Goal: Transaction & Acquisition: Purchase product/service

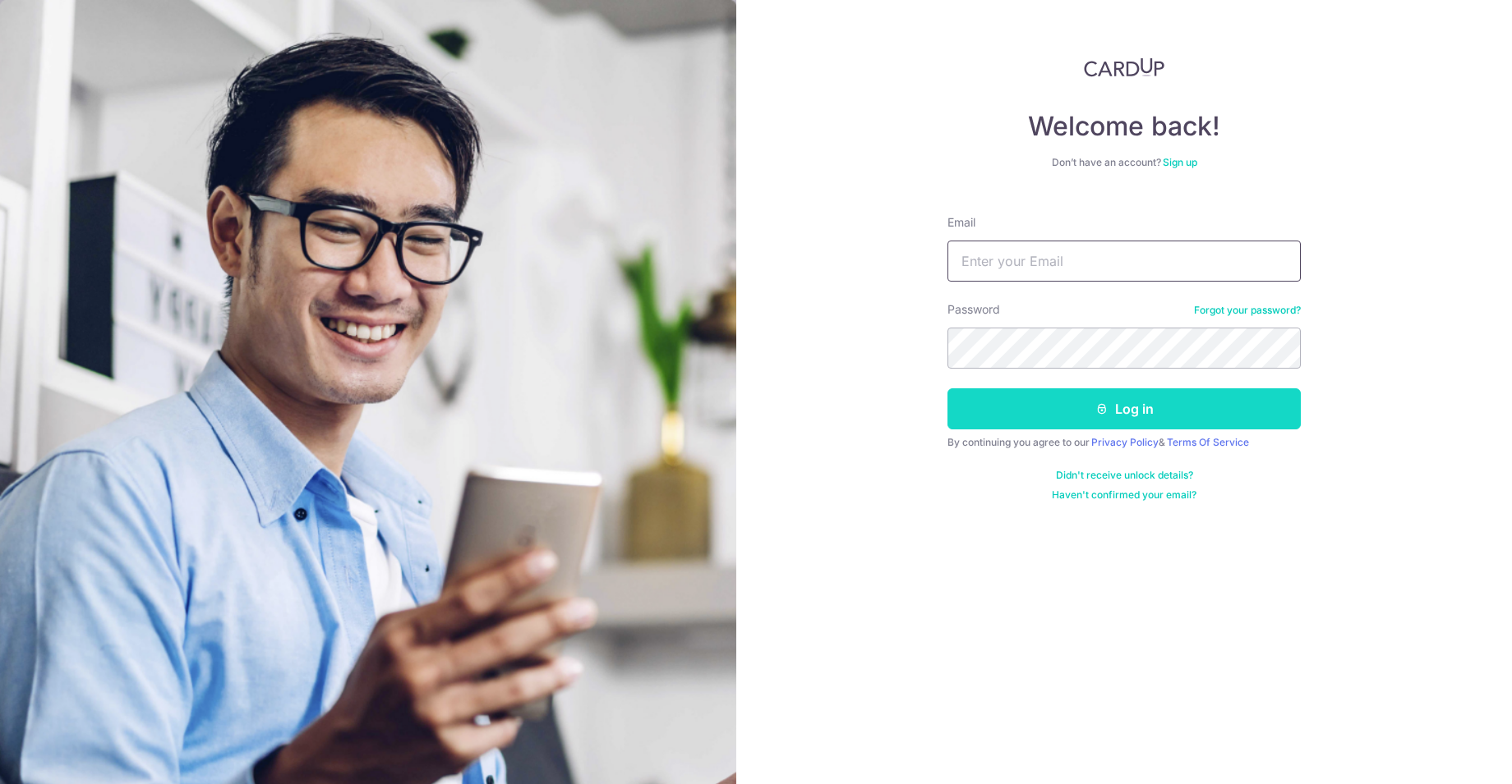
type input "joseph@quivertek.com"
click at [1123, 415] on button "Log in" at bounding box center [1123, 408] width 353 height 41
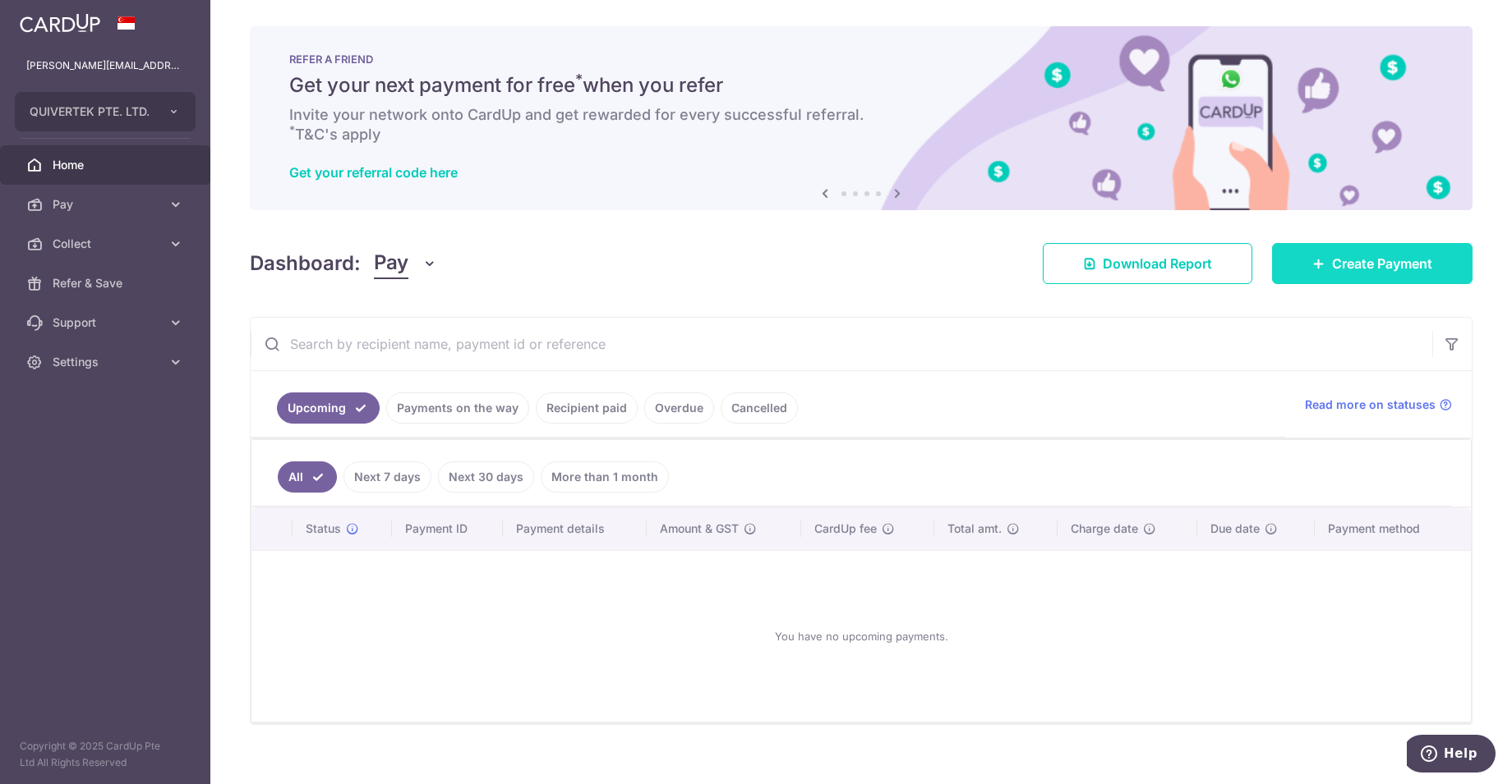
click at [1376, 267] on span "Create Payment" at bounding box center [1382, 264] width 101 height 20
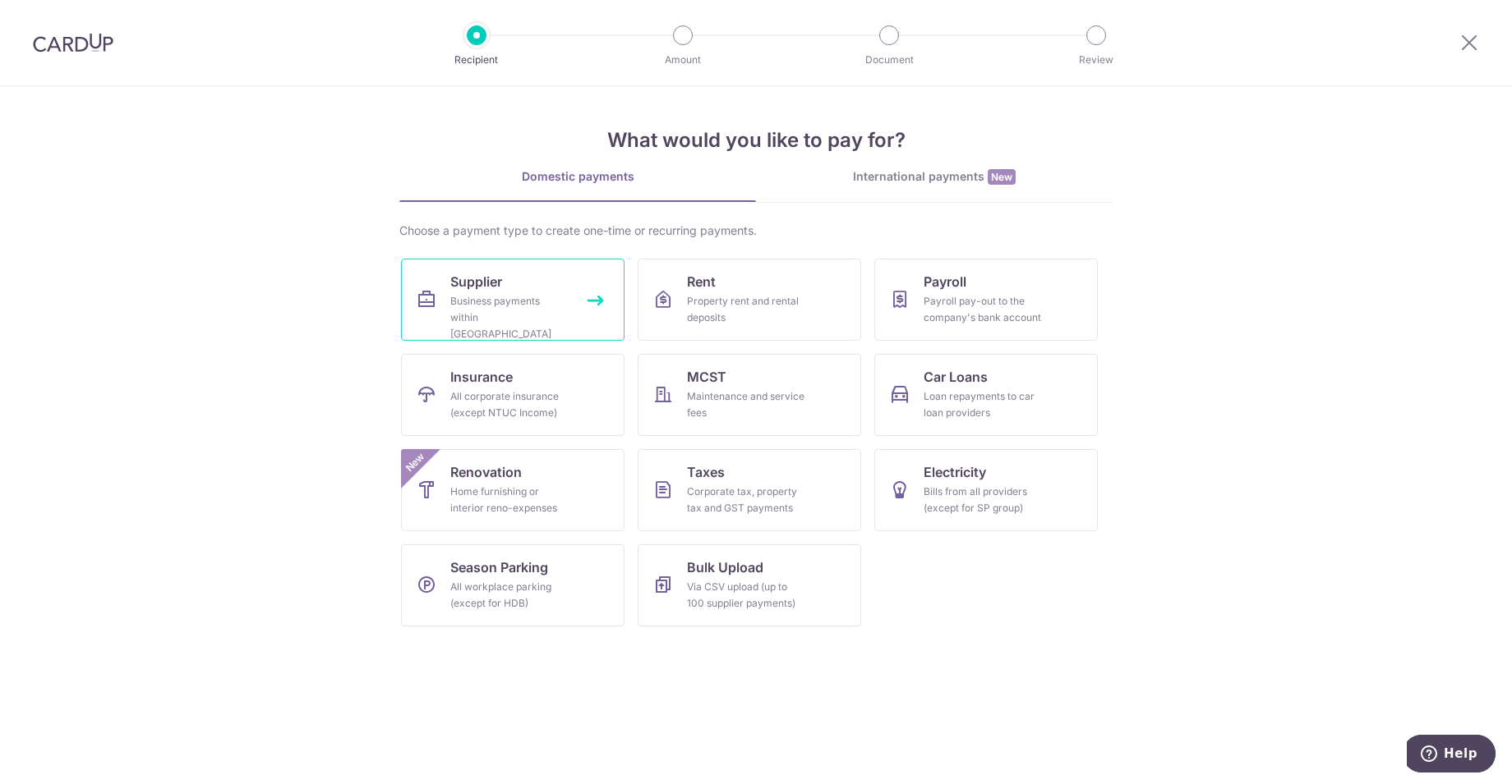
click at [449, 288] on link "Supplier Business payments within Singapore" at bounding box center [513, 299] width 224 height 82
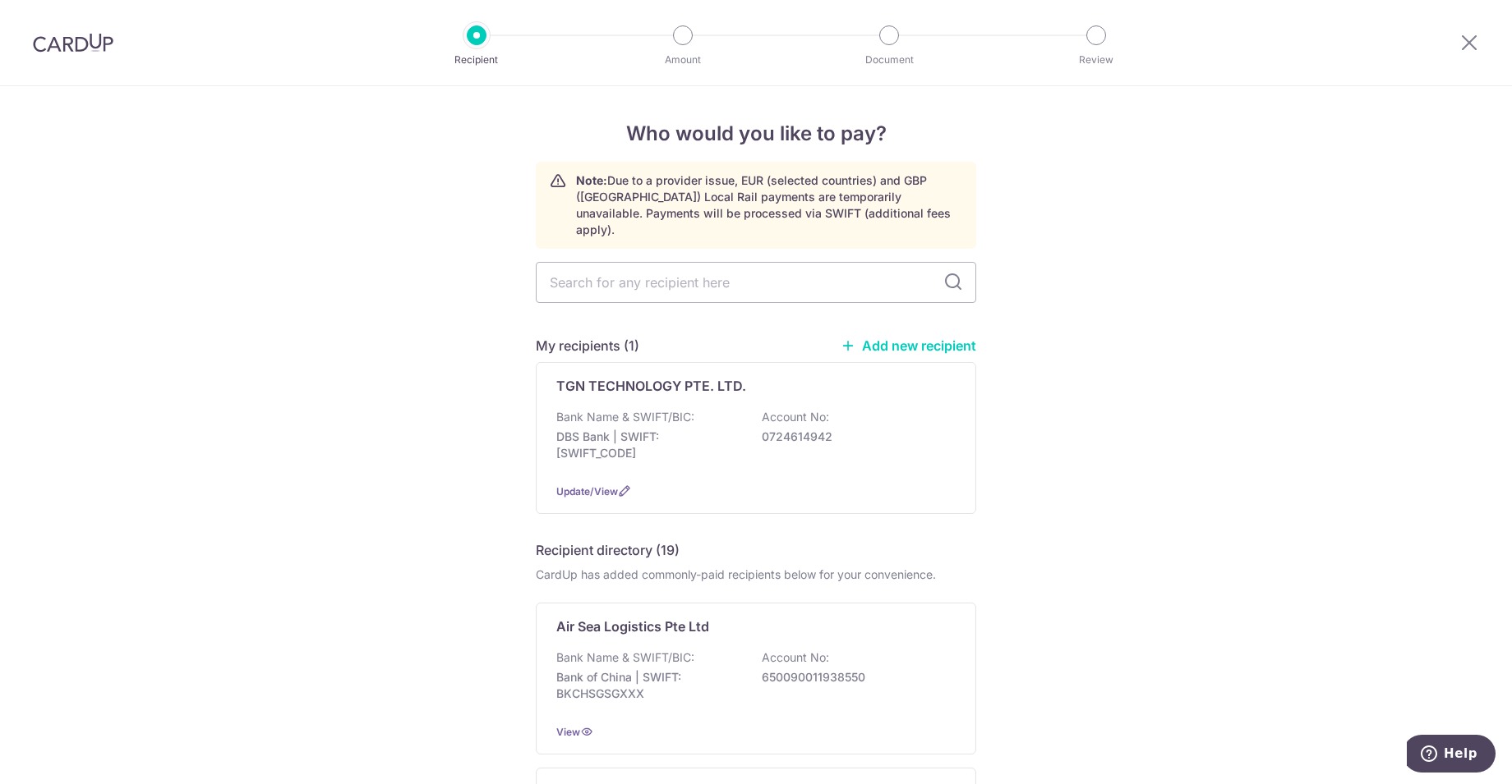
click at [946, 337] on link "Add new recipient" at bounding box center [908, 345] width 135 height 16
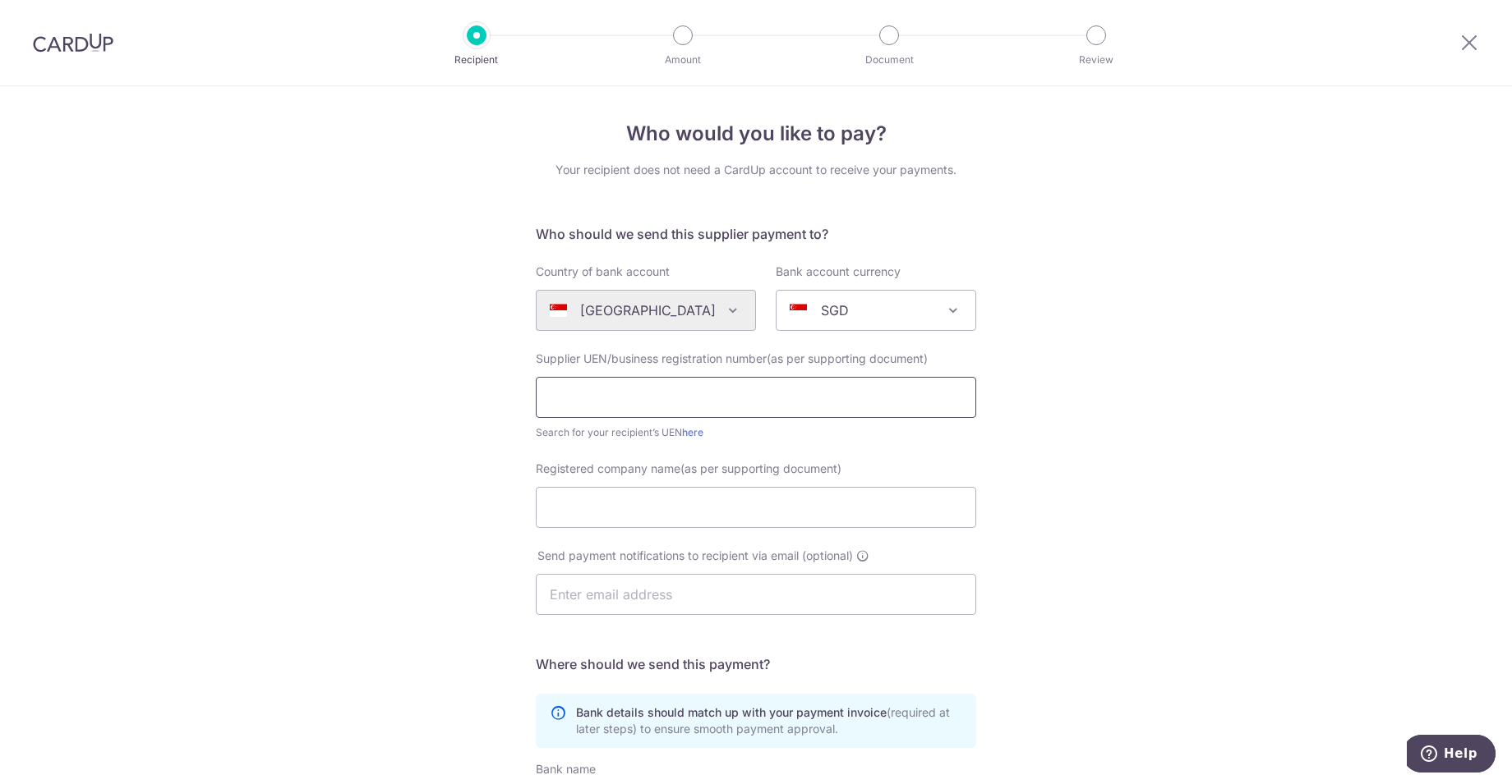
click at [666, 392] on input "text" at bounding box center [756, 397] width 441 height 41
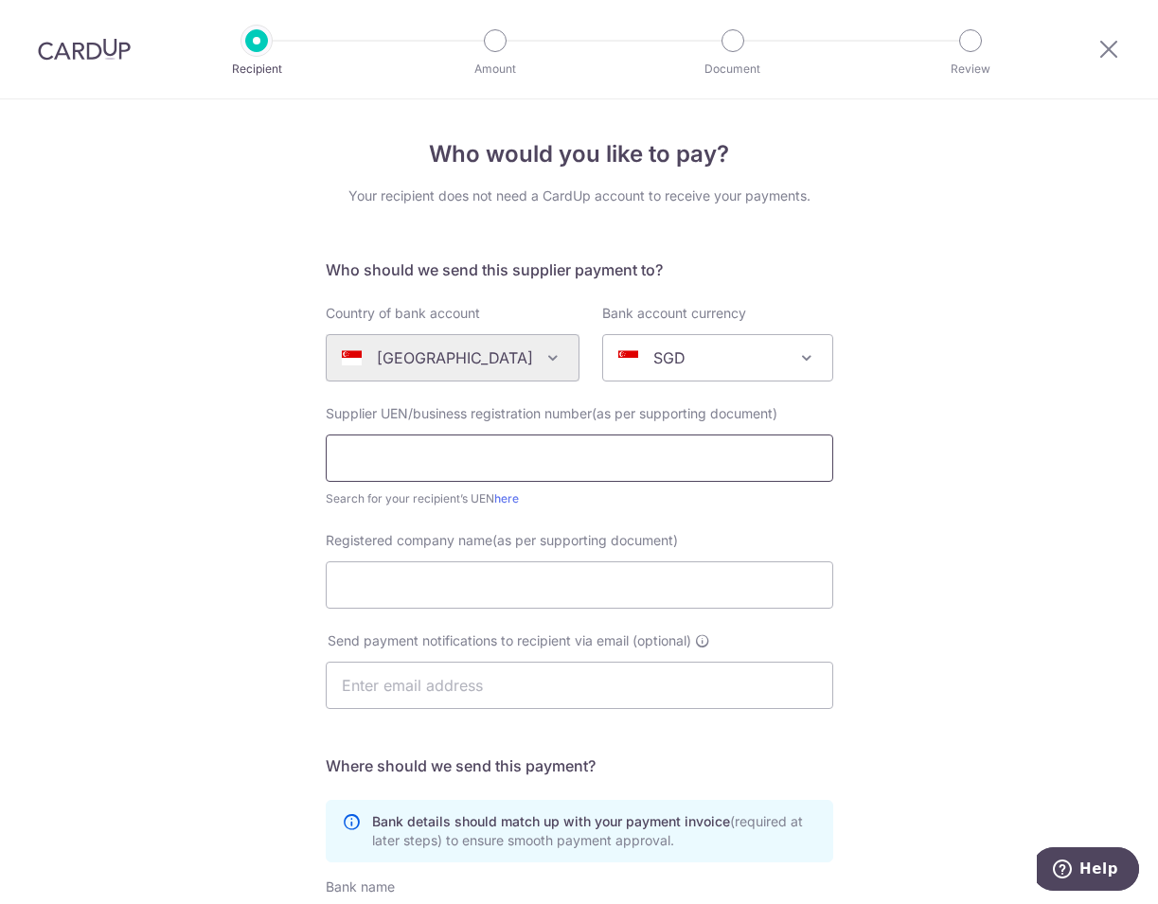
click at [502, 457] on input "text" at bounding box center [580, 458] width 508 height 47
paste input "Tech Data Distribution (Singapore) Pte. Ltd."
type input "Tech Data Distribution (Singapore) Pte. Ltd."
click at [473, 588] on input "Registered company name(as per supporting document)" at bounding box center [580, 585] width 508 height 47
paste input "Tech Data Distribution (Singapore) Pte. Ltd."
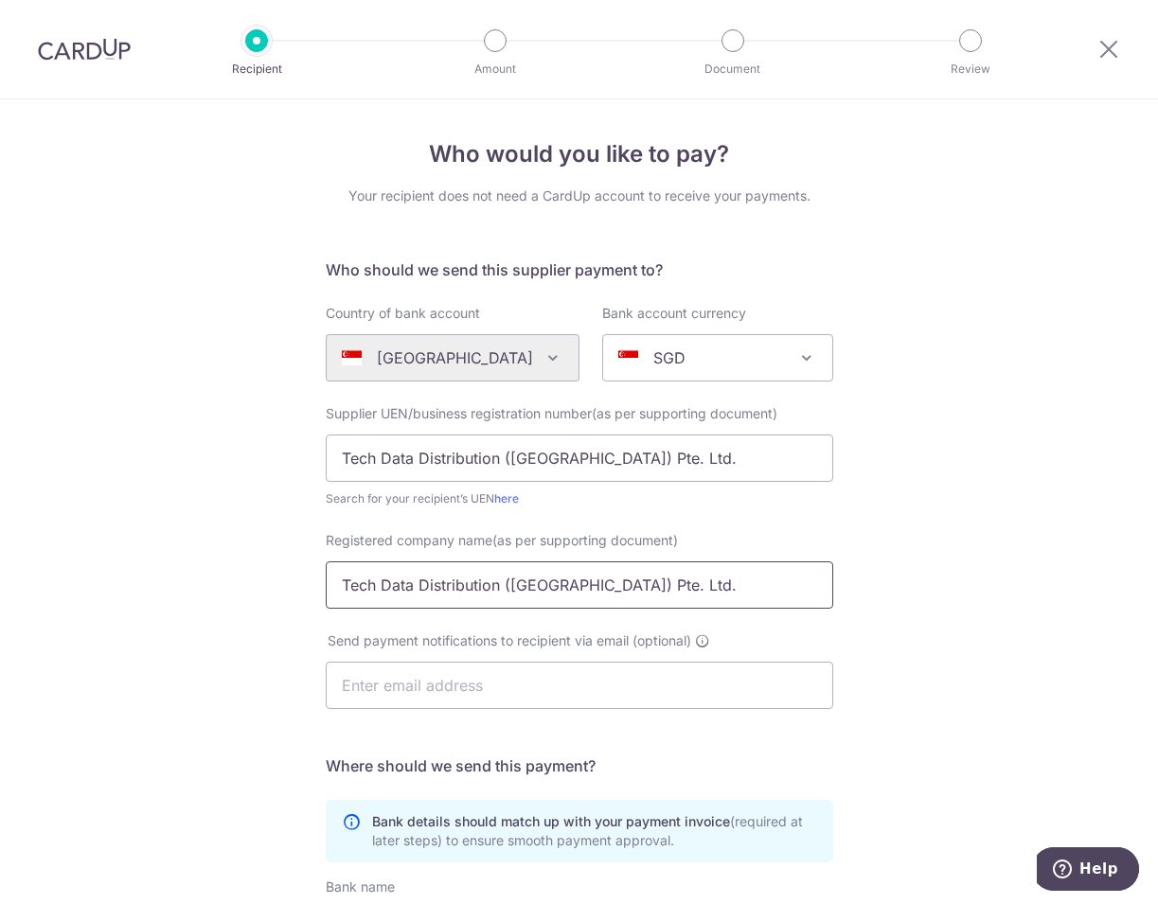
type input "Tech Data Distribution (Singapore) Pte. Ltd."
drag, startPoint x: 655, startPoint y: 462, endPoint x: 222, endPoint y: 470, distance: 433.8
click at [222, 470] on div "Who would you like to pay? Your recipient does not need a CardUp account to rec…" at bounding box center [579, 673] width 1158 height 1148
paste input "198302859Z"
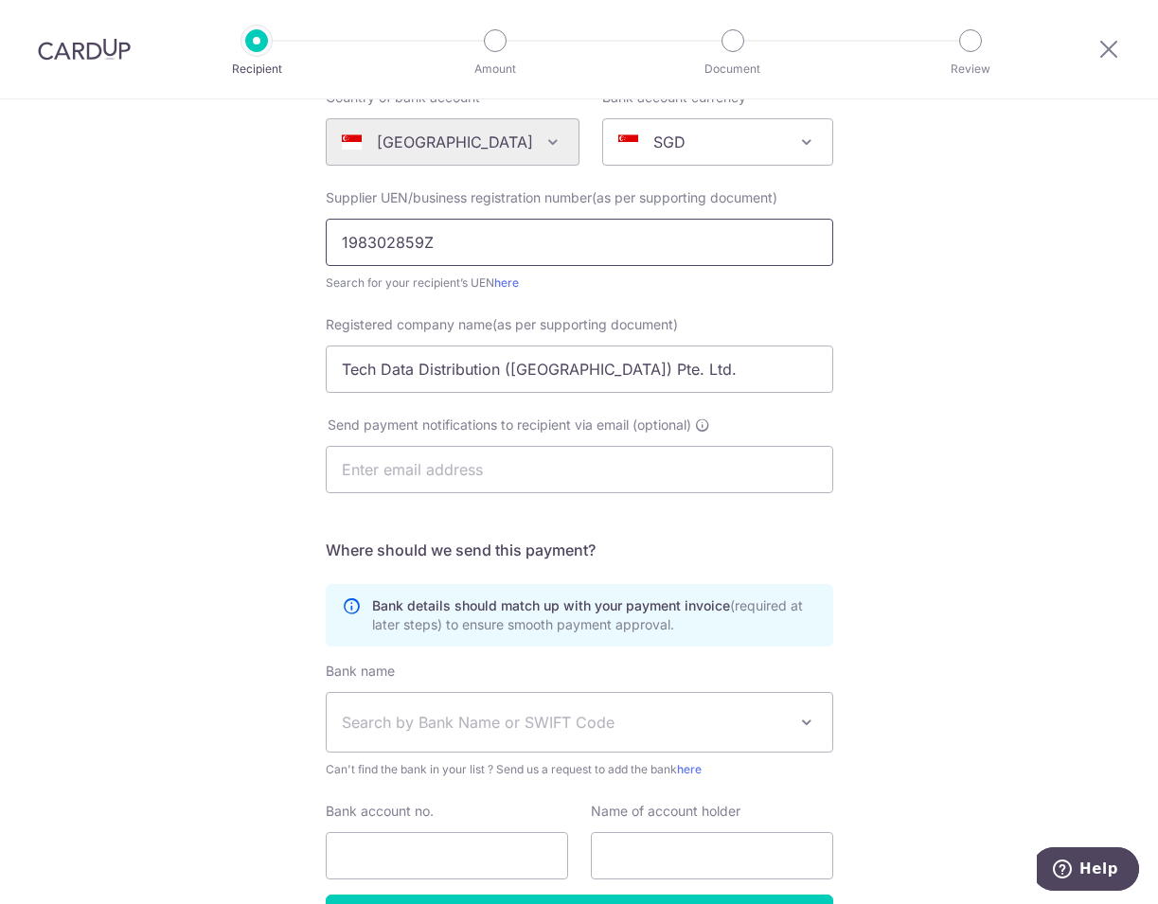
scroll to position [221, 0]
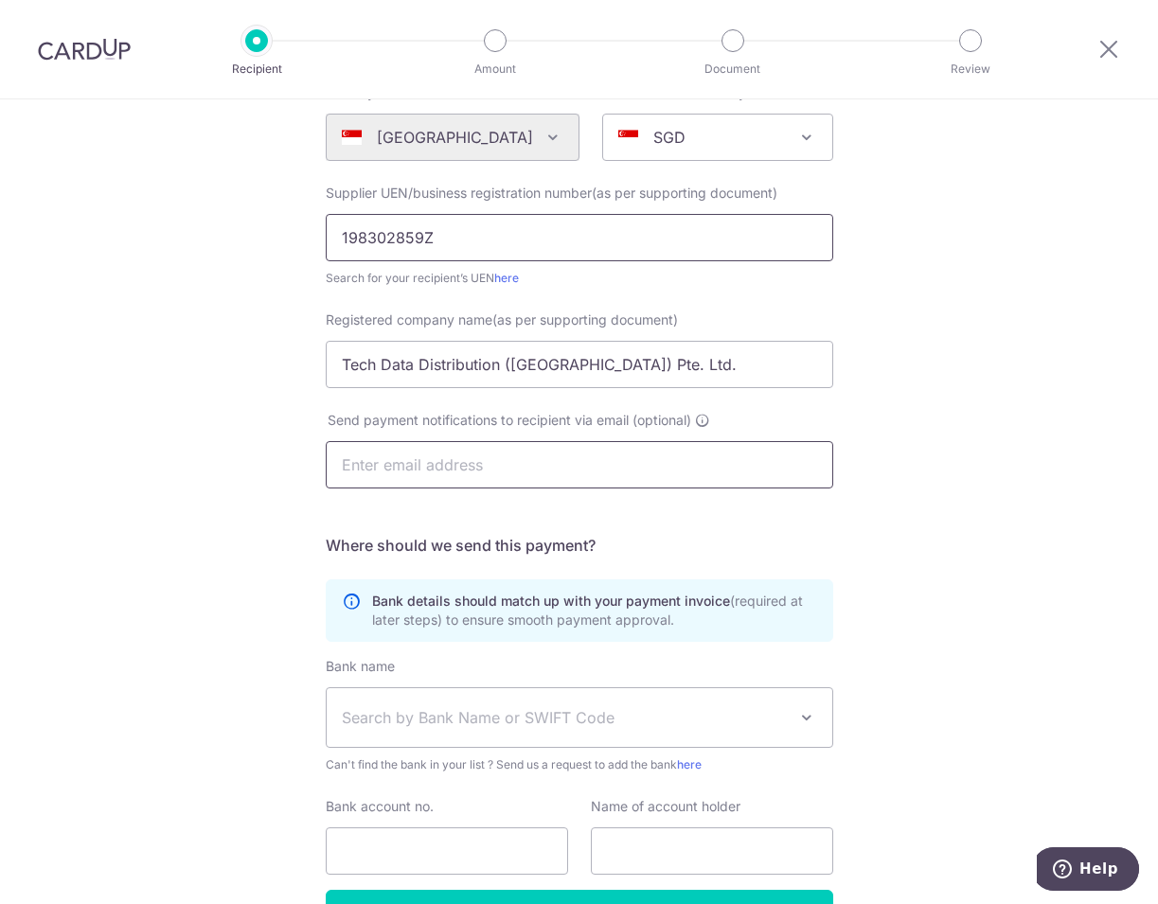
type input "198302859Z"
click at [367, 471] on input "text" at bounding box center [580, 464] width 508 height 47
click at [508, 482] on input "text" at bounding box center [580, 464] width 508 height 47
paste input "keepeng.wang@techdata.com"
type input "keepeng.wang@techdata.com"
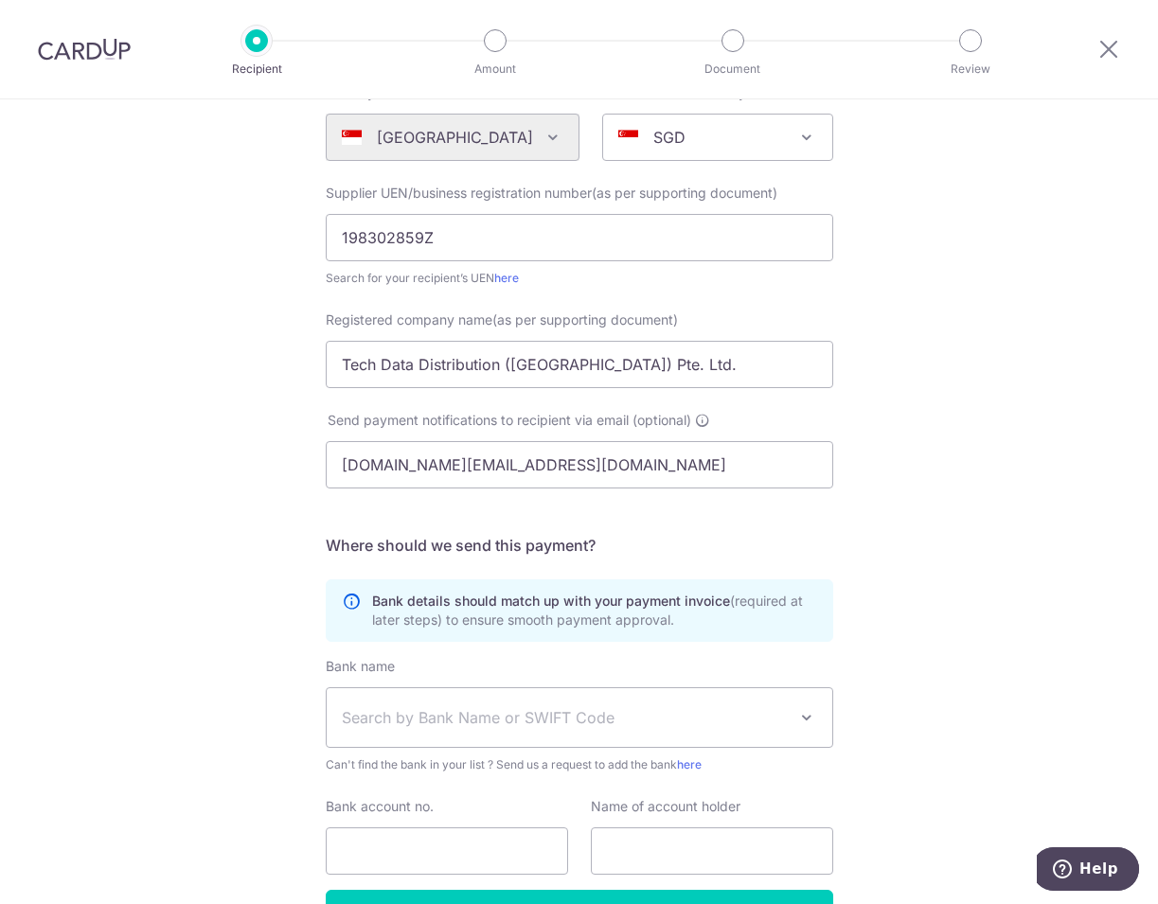
click at [929, 526] on div "Who would you like to pay? Your recipient does not need a CardUp account to rec…" at bounding box center [579, 453] width 1158 height 1148
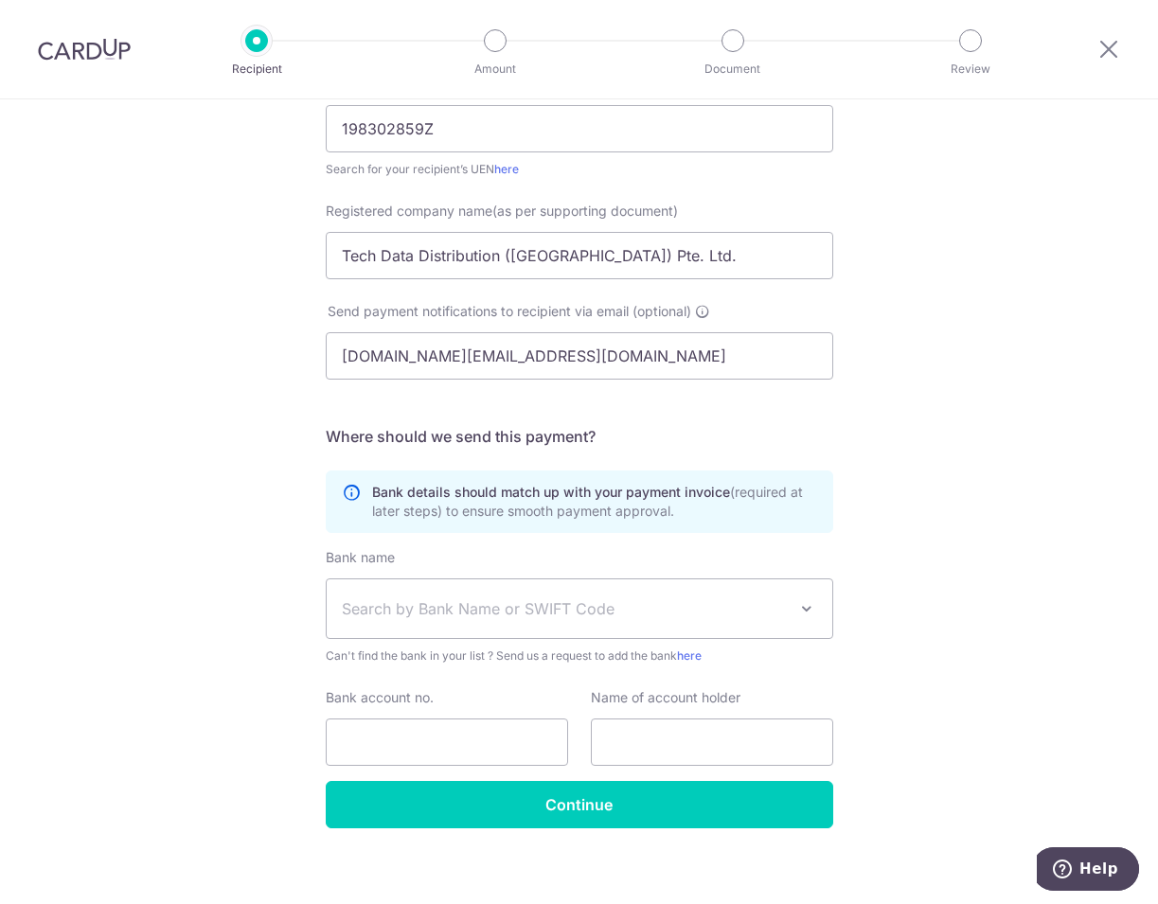
scroll to position [343, 0]
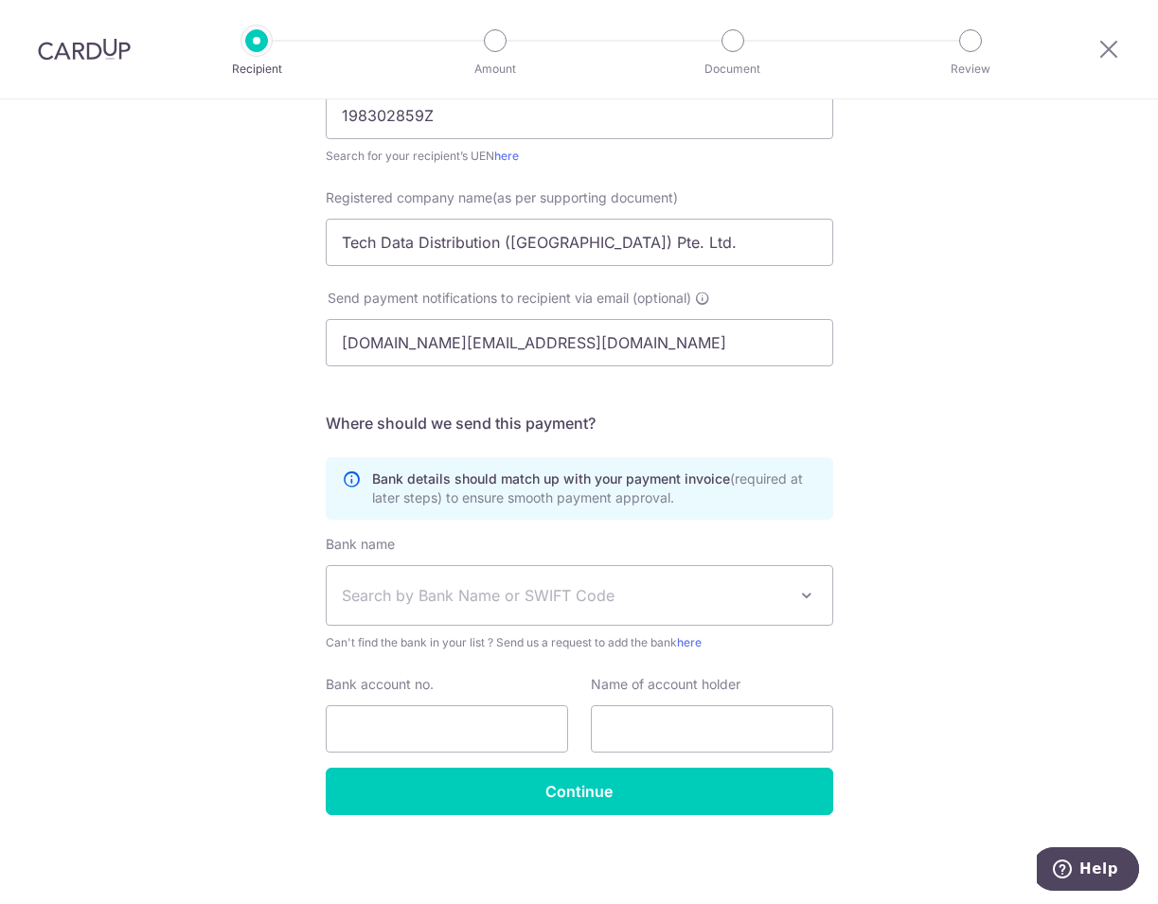
click at [521, 594] on span "Search by Bank Name or SWIFT Code" at bounding box center [564, 595] width 445 height 23
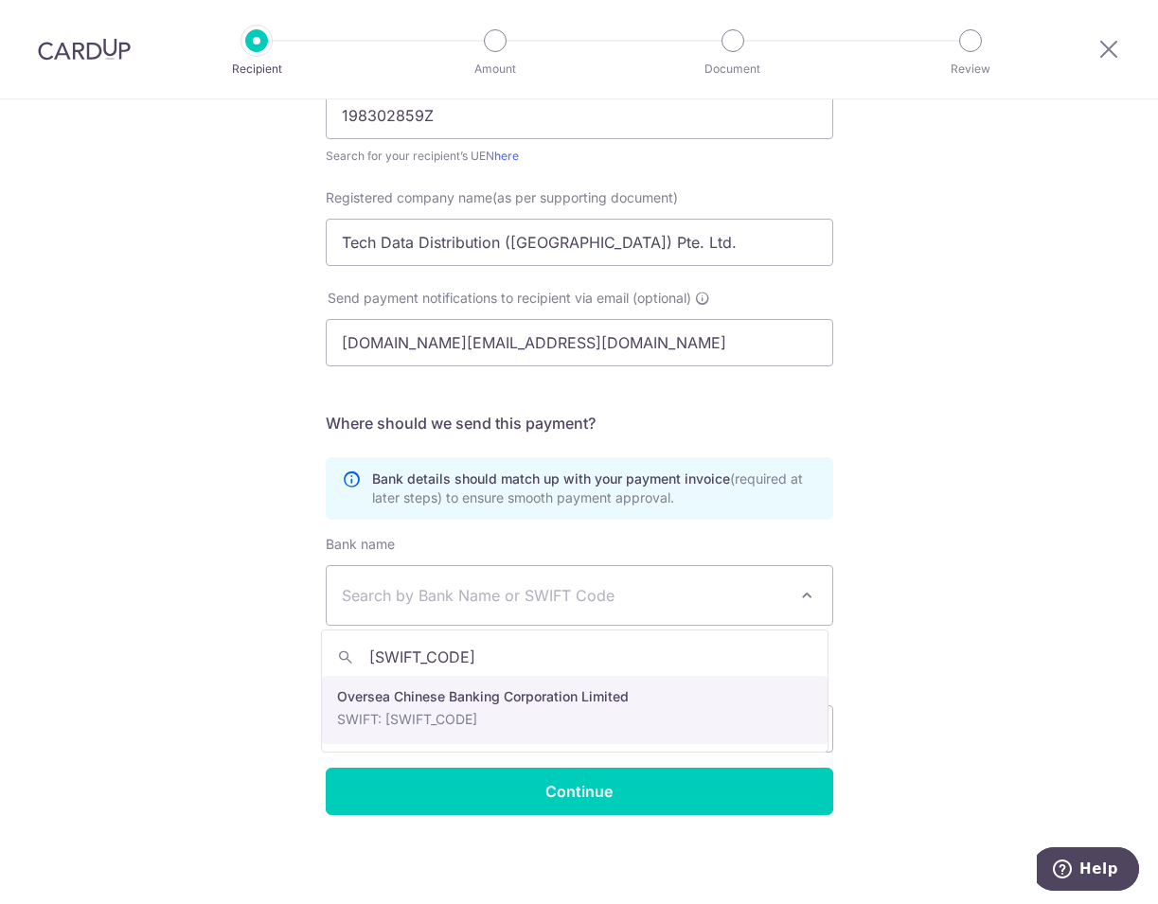
type input "OCBCSGSG"
select select "12"
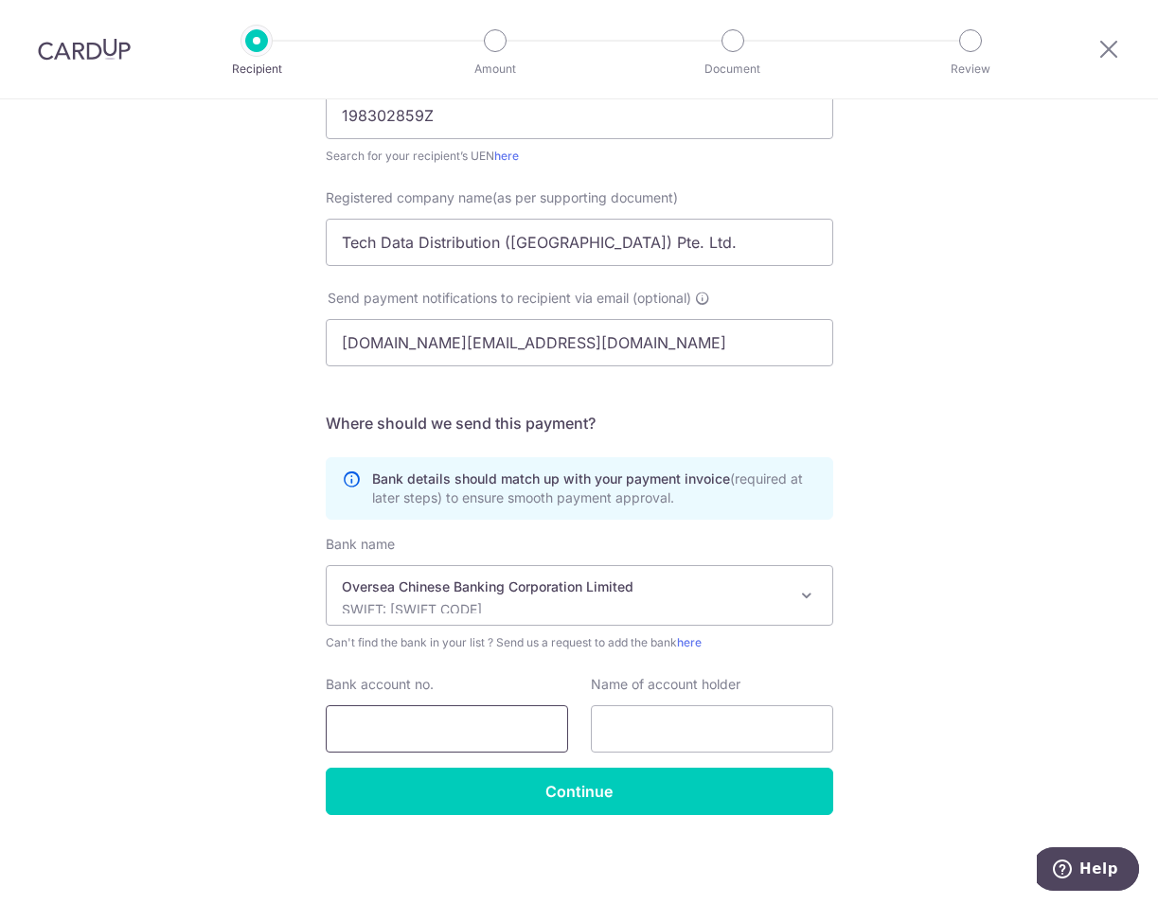
click at [488, 729] on input "Bank account no." at bounding box center [447, 729] width 242 height 47
paste input "501-548978-001"
type input "501-548978-001"
click at [687, 729] on input "text" at bounding box center [712, 729] width 242 height 47
click at [861, 751] on div "Who would you like to pay? Your recipient does not need a CardUp account to rec…" at bounding box center [579, 331] width 1158 height 1148
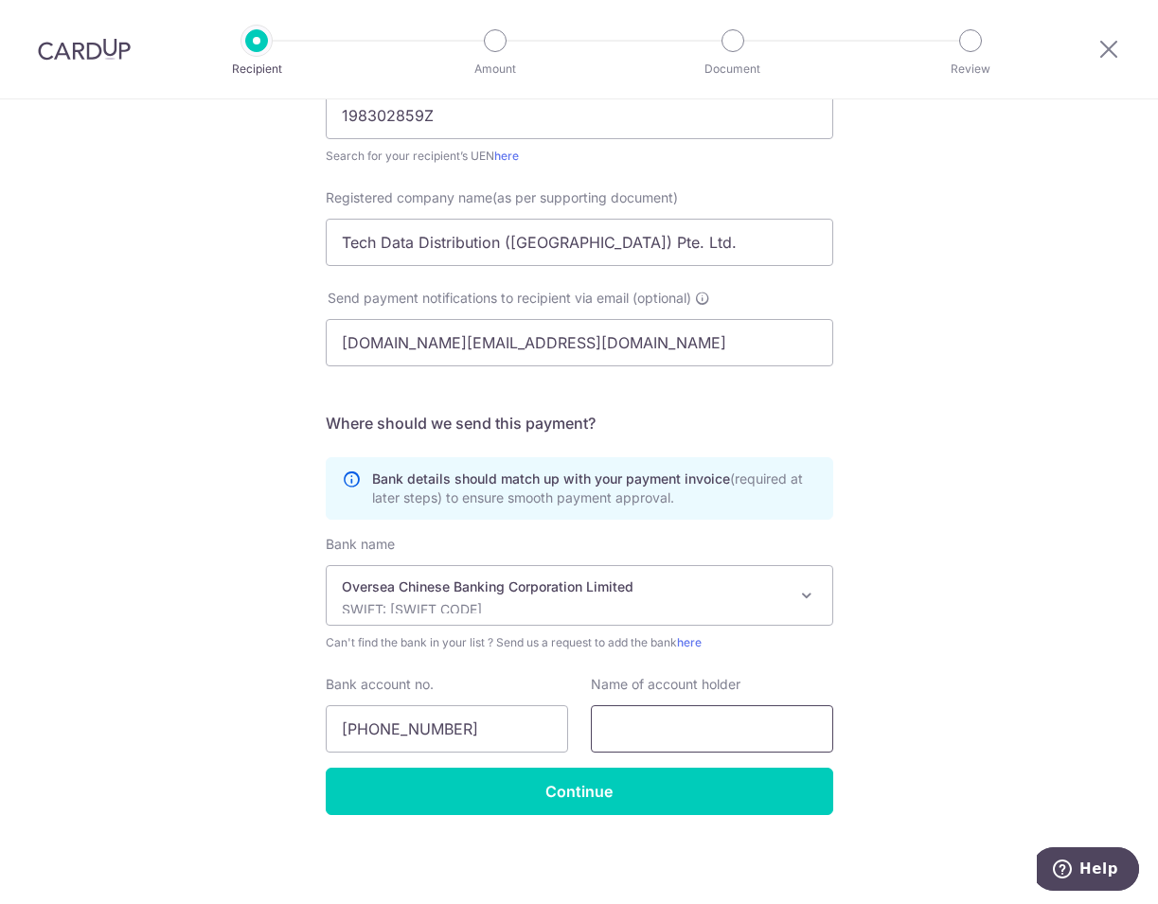
click at [795, 735] on input "text" at bounding box center [712, 729] width 242 height 47
click at [877, 754] on div "Who would you like to pay? Your recipient does not need a CardUp account to rec…" at bounding box center [579, 331] width 1158 height 1148
click at [740, 724] on input "text" at bounding box center [712, 729] width 242 height 47
drag, startPoint x: 659, startPoint y: 242, endPoint x: 301, endPoint y: 249, distance: 358.1
click at [301, 249] on div "Who would you like to pay? Your recipient does not need a CardUp account to rec…" at bounding box center [579, 331] width 1158 height 1148
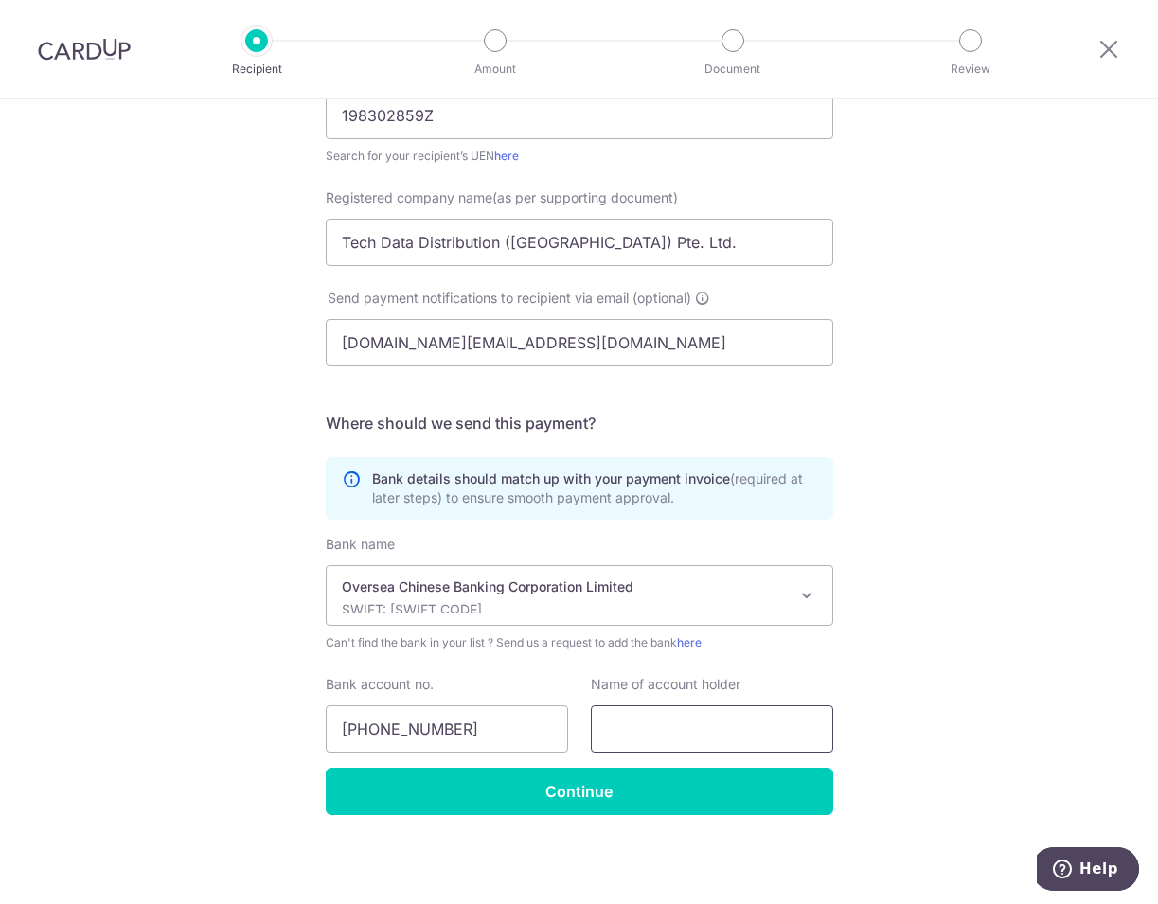
click at [780, 743] on input "text" at bounding box center [712, 729] width 242 height 47
paste input "Tech Data Distribution (Singapore) Pte. Ltd."
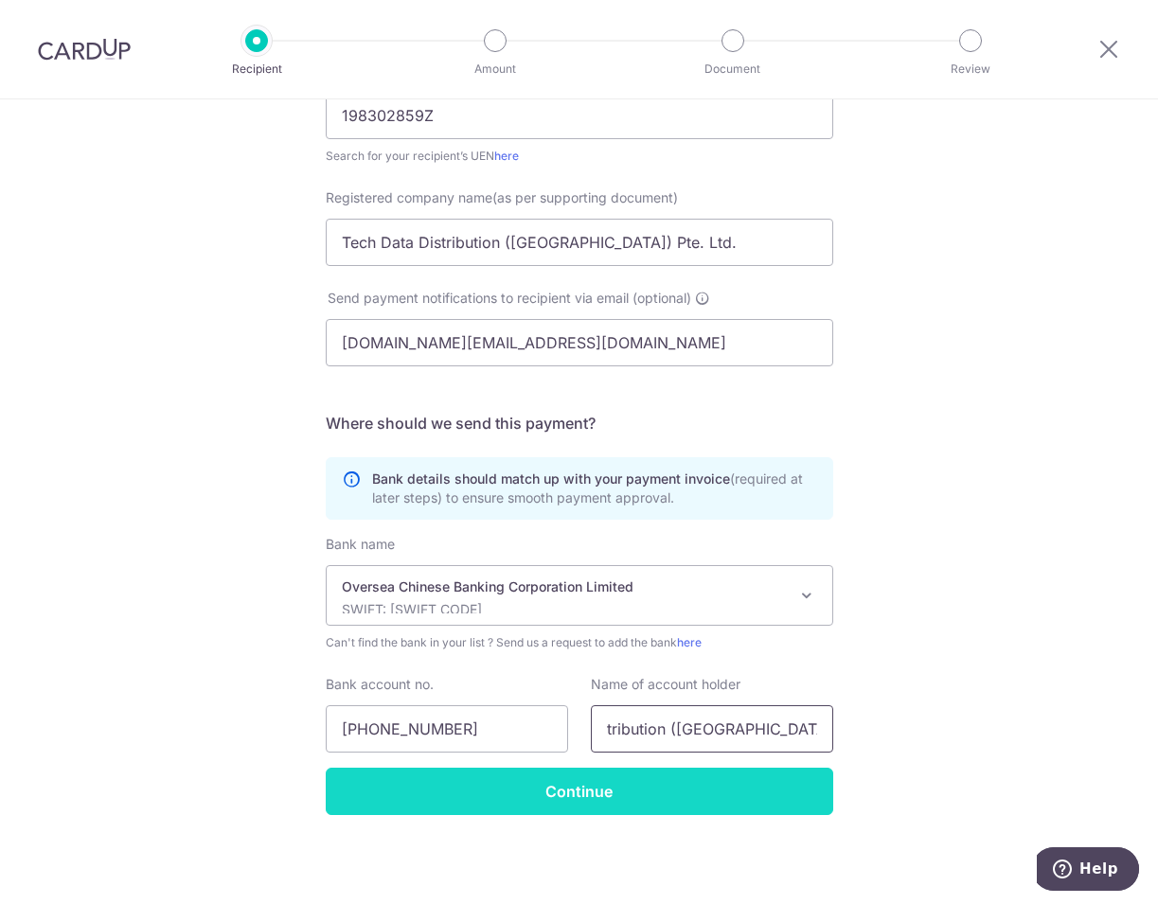
type input "Tech Data Distribution (Singapore) Pte. Ltd."
click at [580, 801] on input "Continue" at bounding box center [580, 791] width 508 height 47
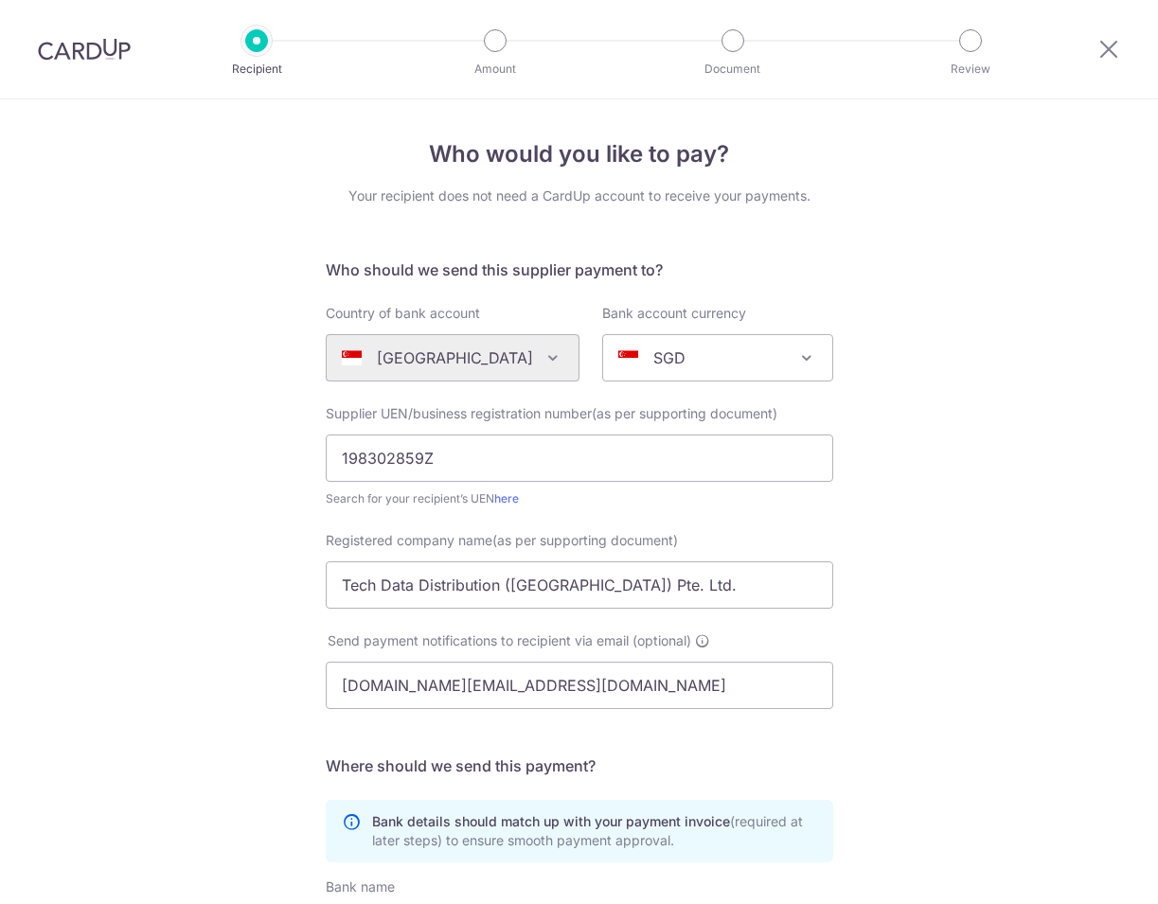
scroll to position [388, 0]
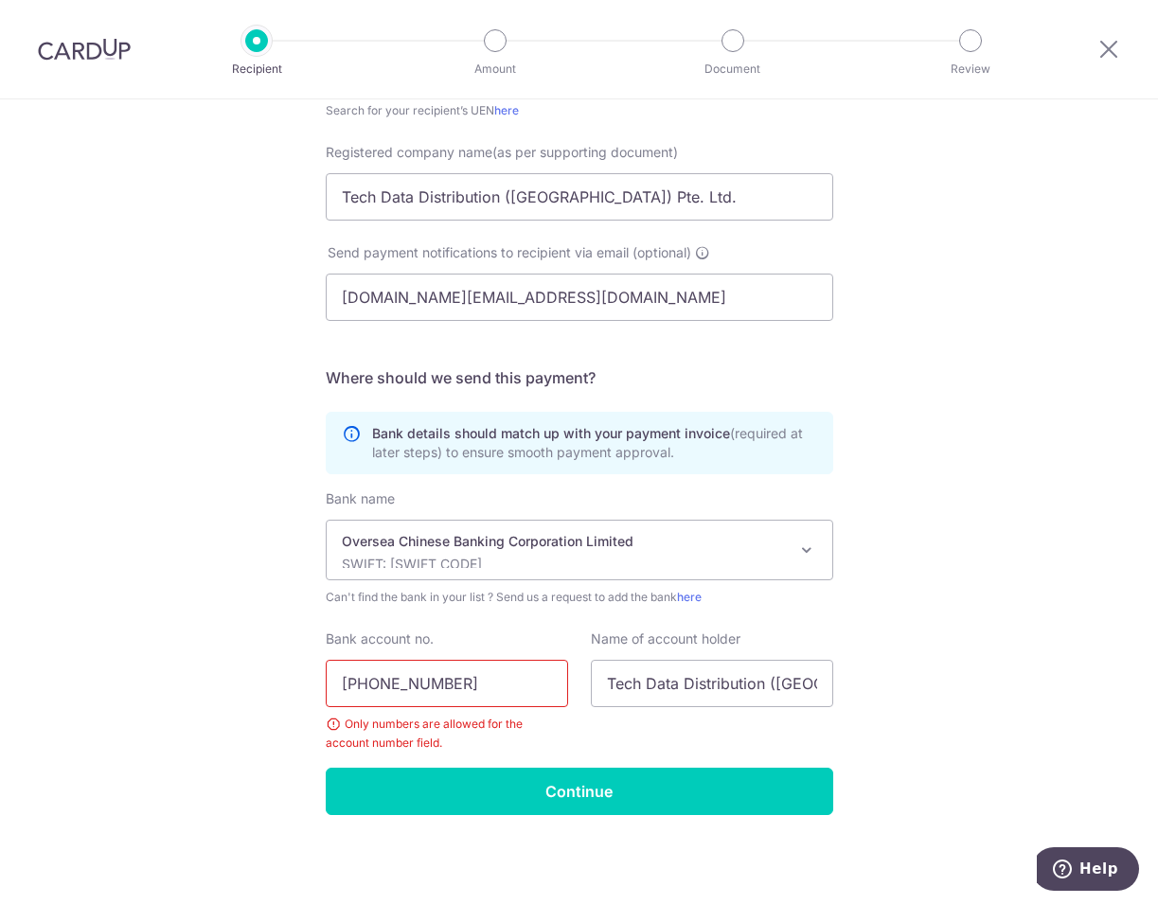
click at [368, 674] on input "[PHONE_NUMBER]" at bounding box center [447, 683] width 242 height 47
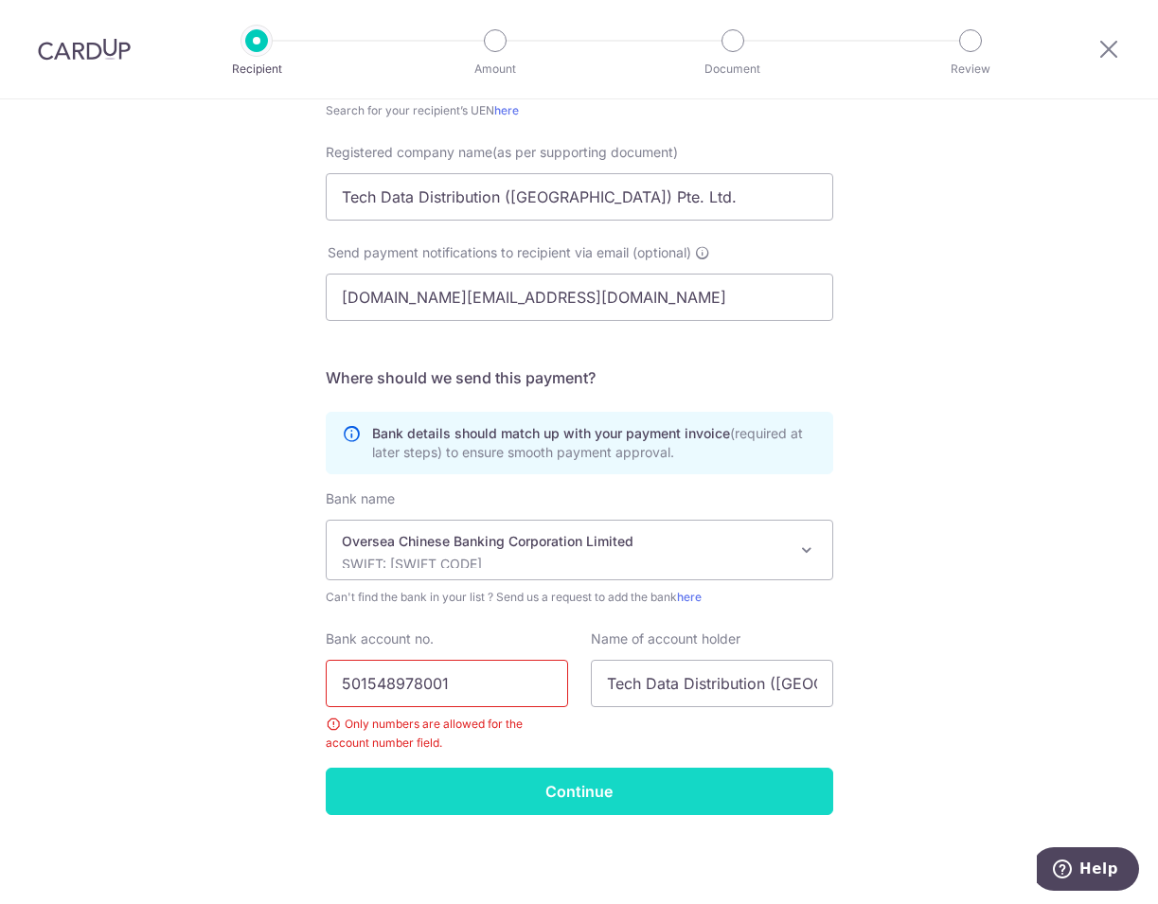
type input "501548978001"
click at [569, 796] on input "Continue" at bounding box center [580, 791] width 508 height 47
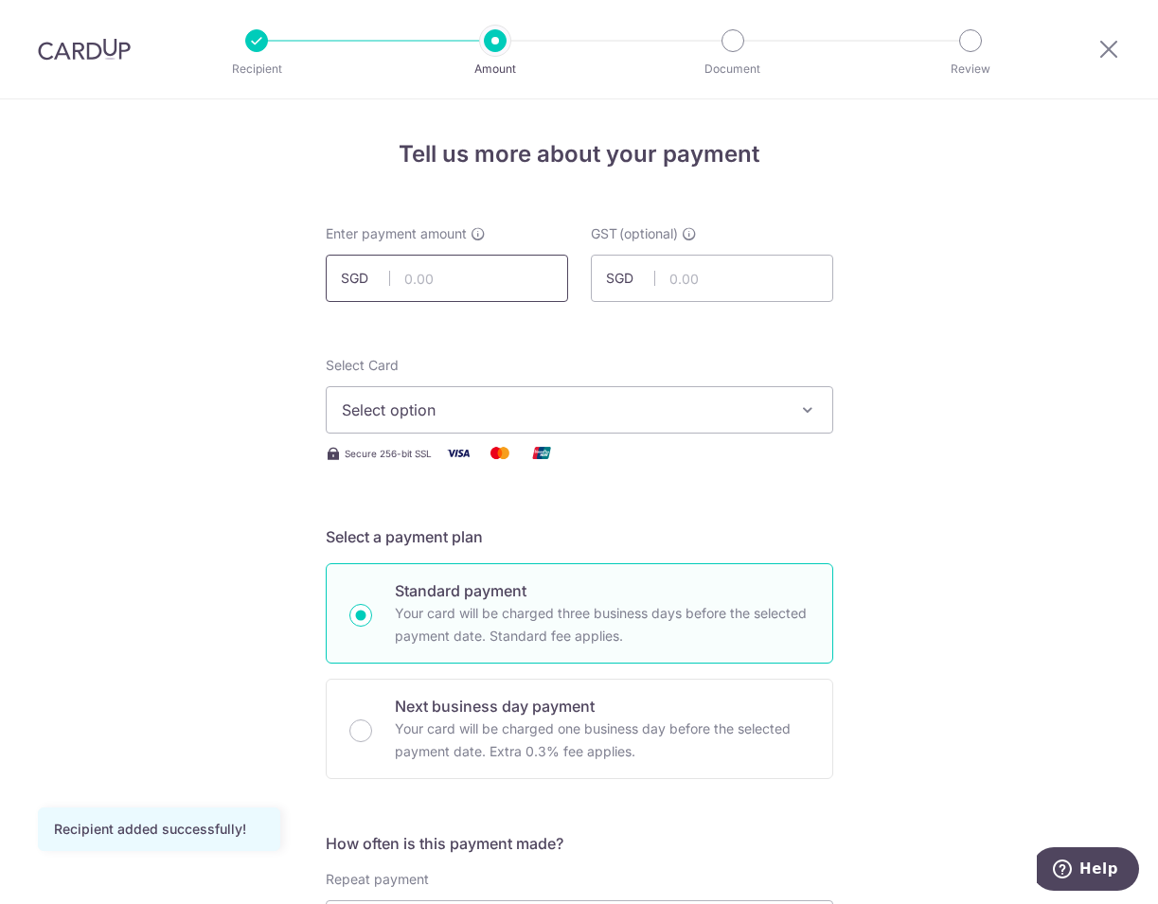
click at [510, 268] on input "text" at bounding box center [447, 278] width 242 height 47
click at [420, 271] on input "text" at bounding box center [447, 278] width 242 height 47
type input "4,411.23"
type input "364.23"
click at [536, 409] on span "Select option" at bounding box center [562, 410] width 441 height 23
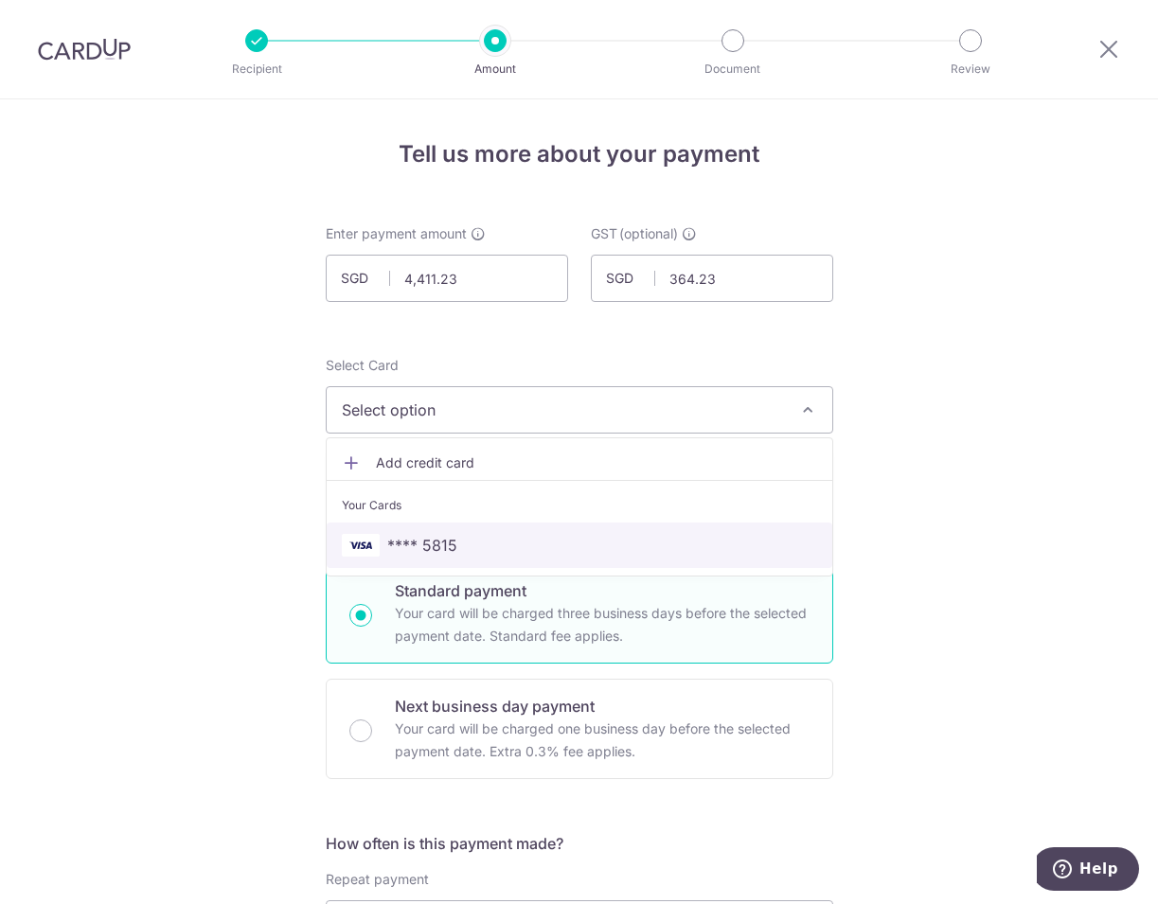
click at [500, 562] on link "**** 5815" at bounding box center [580, 545] width 506 height 45
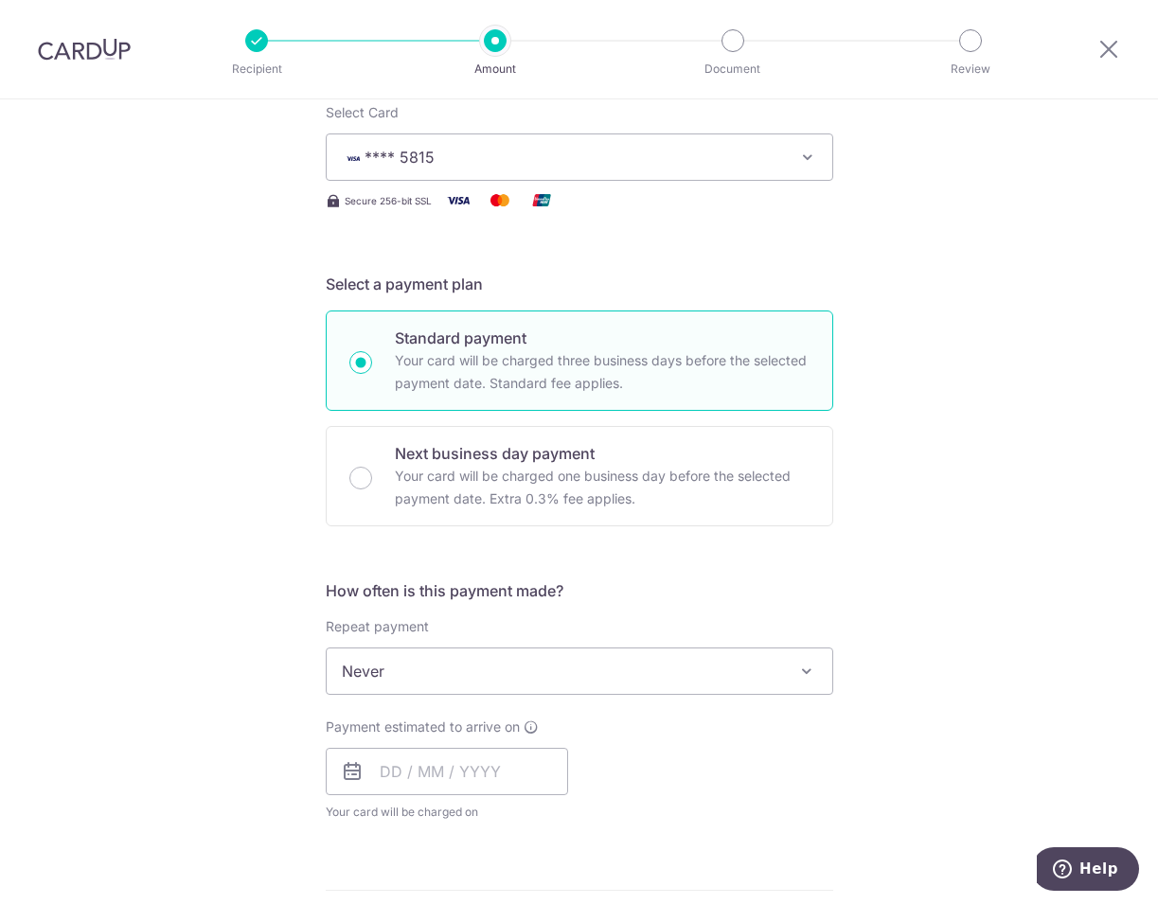
scroll to position [284, 0]
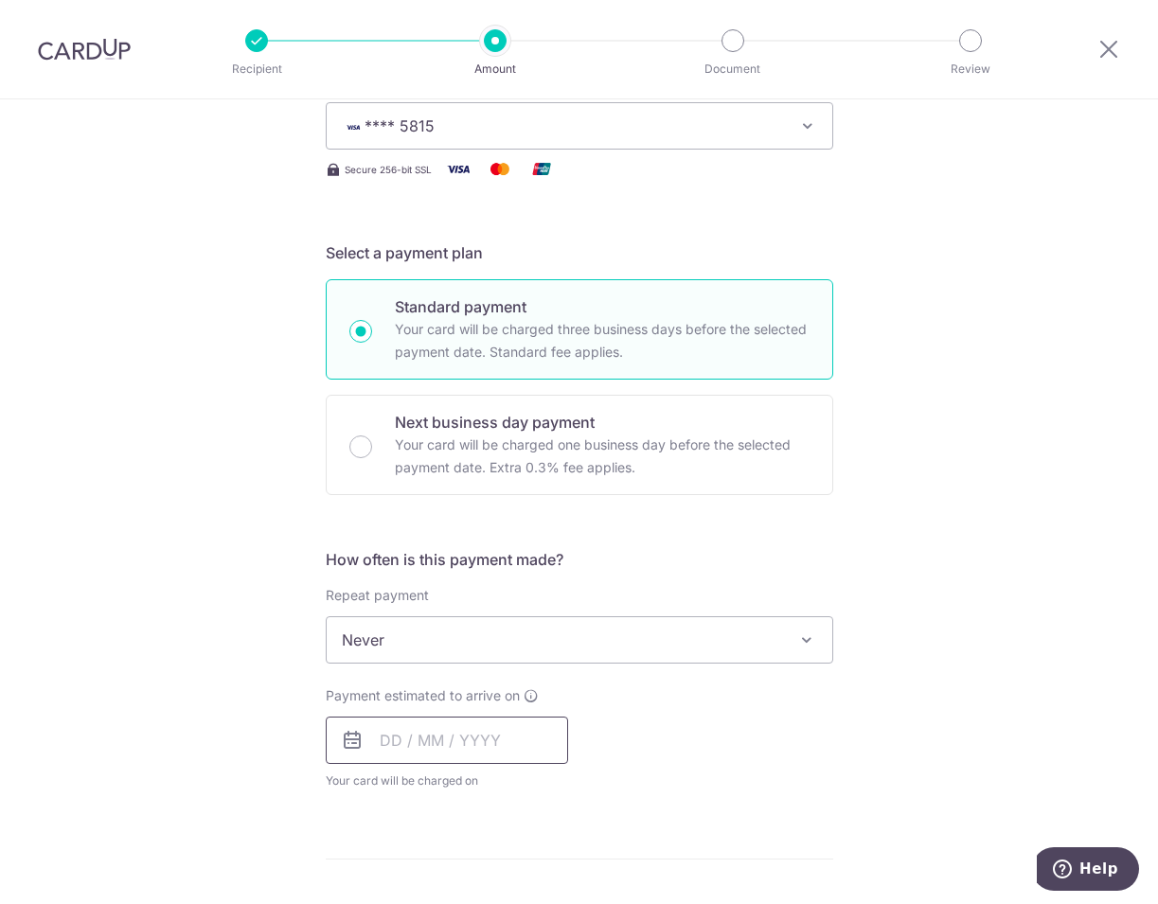
click at [390, 748] on input "text" at bounding box center [447, 740] width 242 height 47
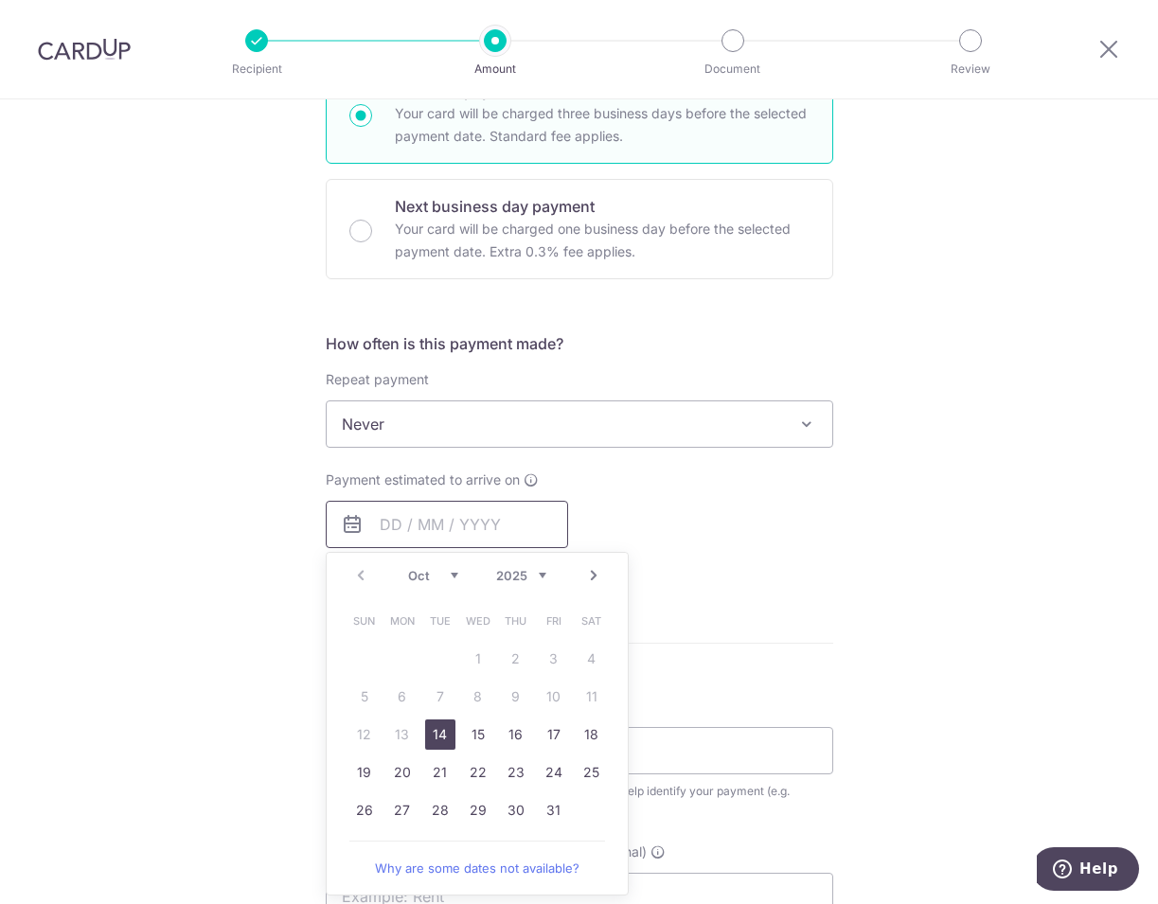
scroll to position [505, 0]
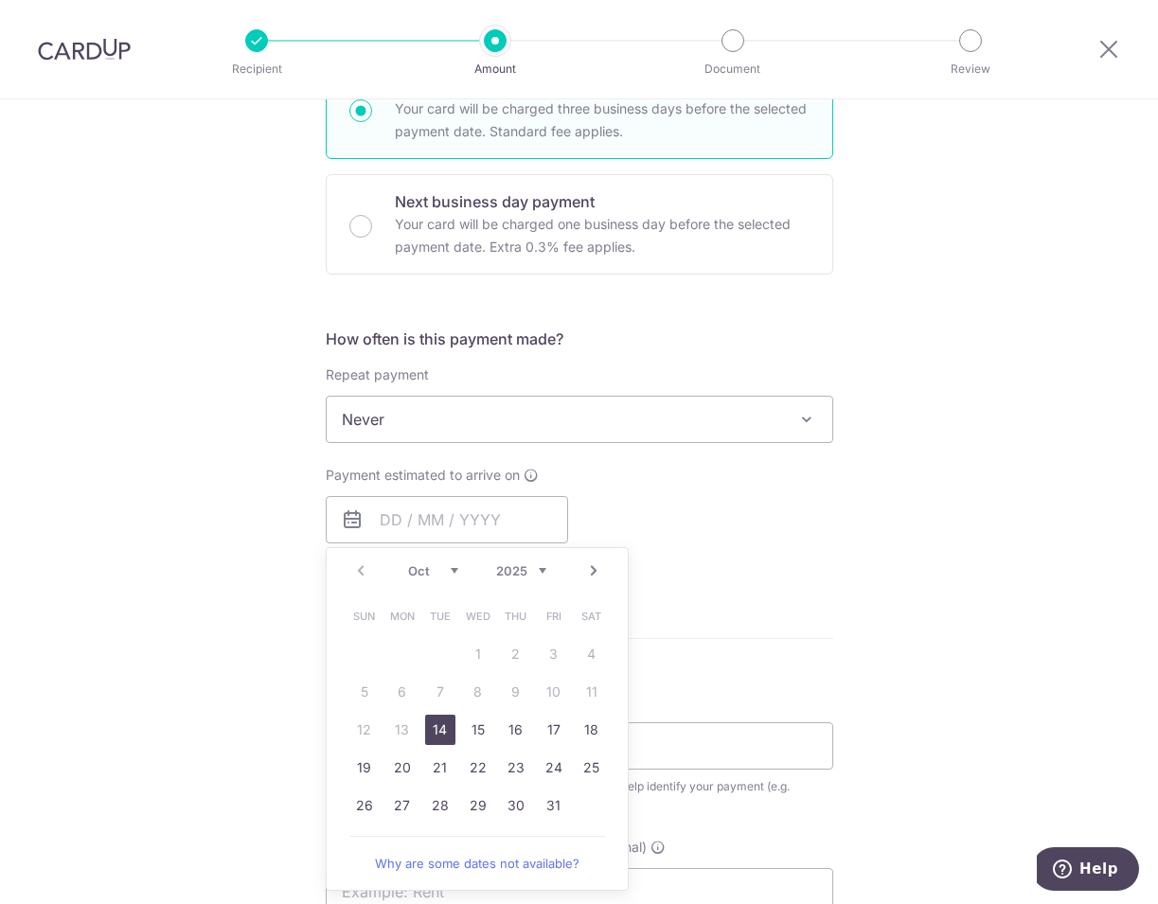
click at [435, 739] on link "14" at bounding box center [440, 730] width 30 height 30
type input "[DATE]"
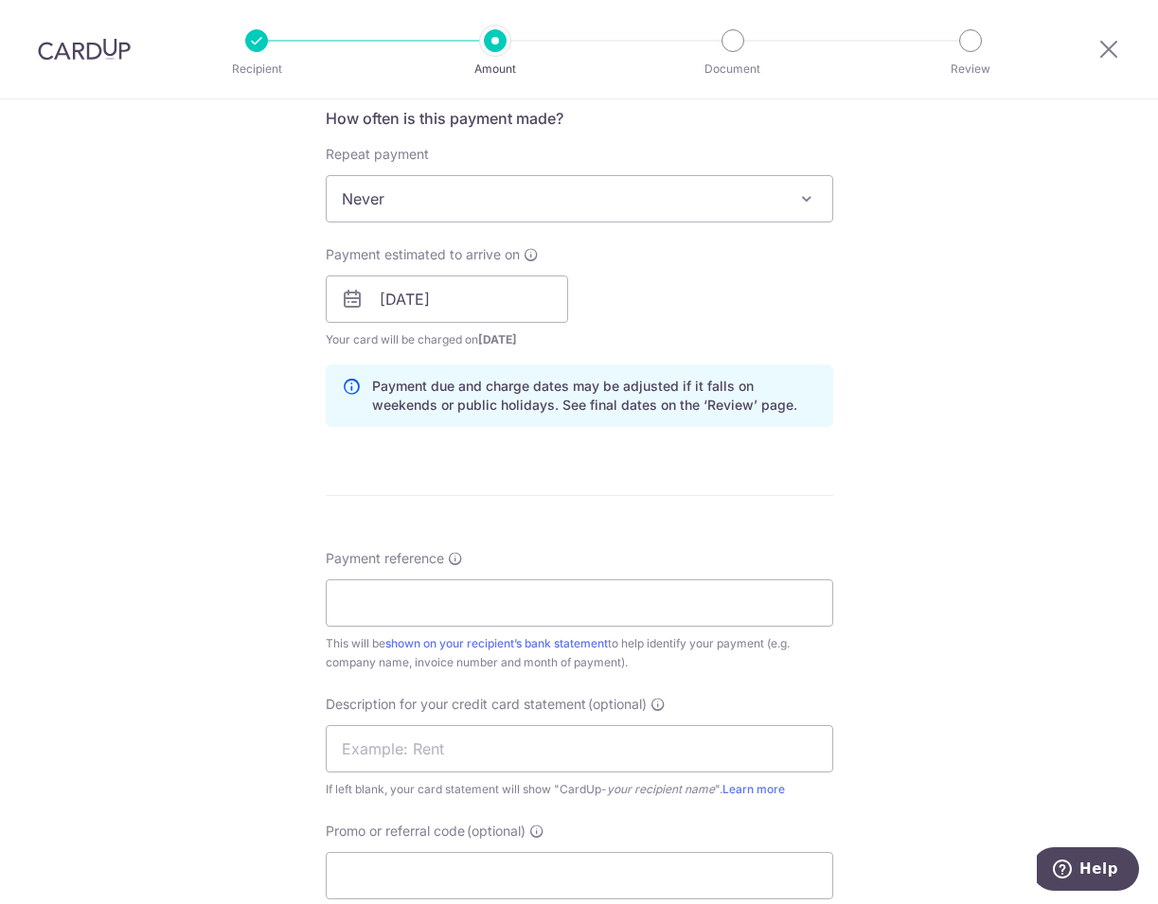
scroll to position [758, 0]
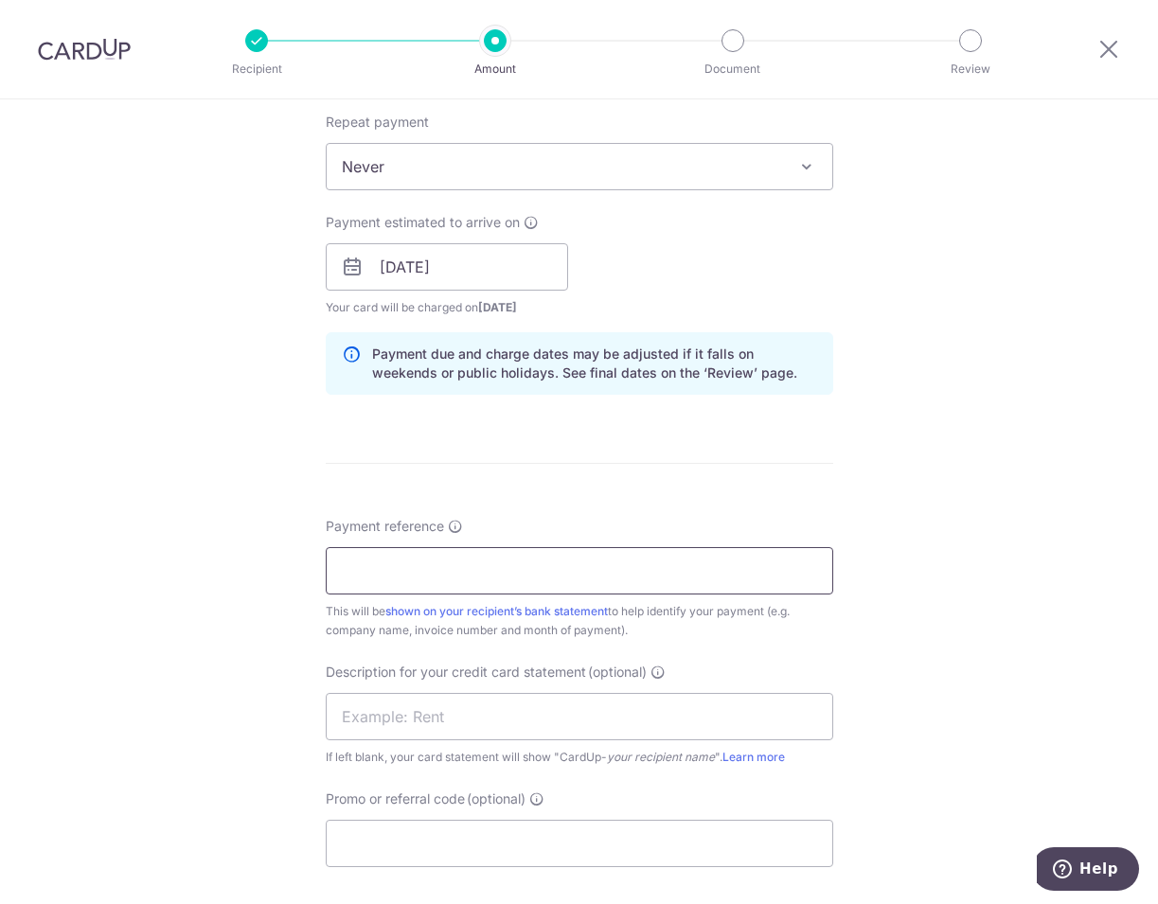
click at [457, 588] on input "Payment reference" at bounding box center [580, 570] width 508 height 47
type input "PI 25031235"
click at [510, 710] on input "text" at bounding box center [580, 716] width 508 height 47
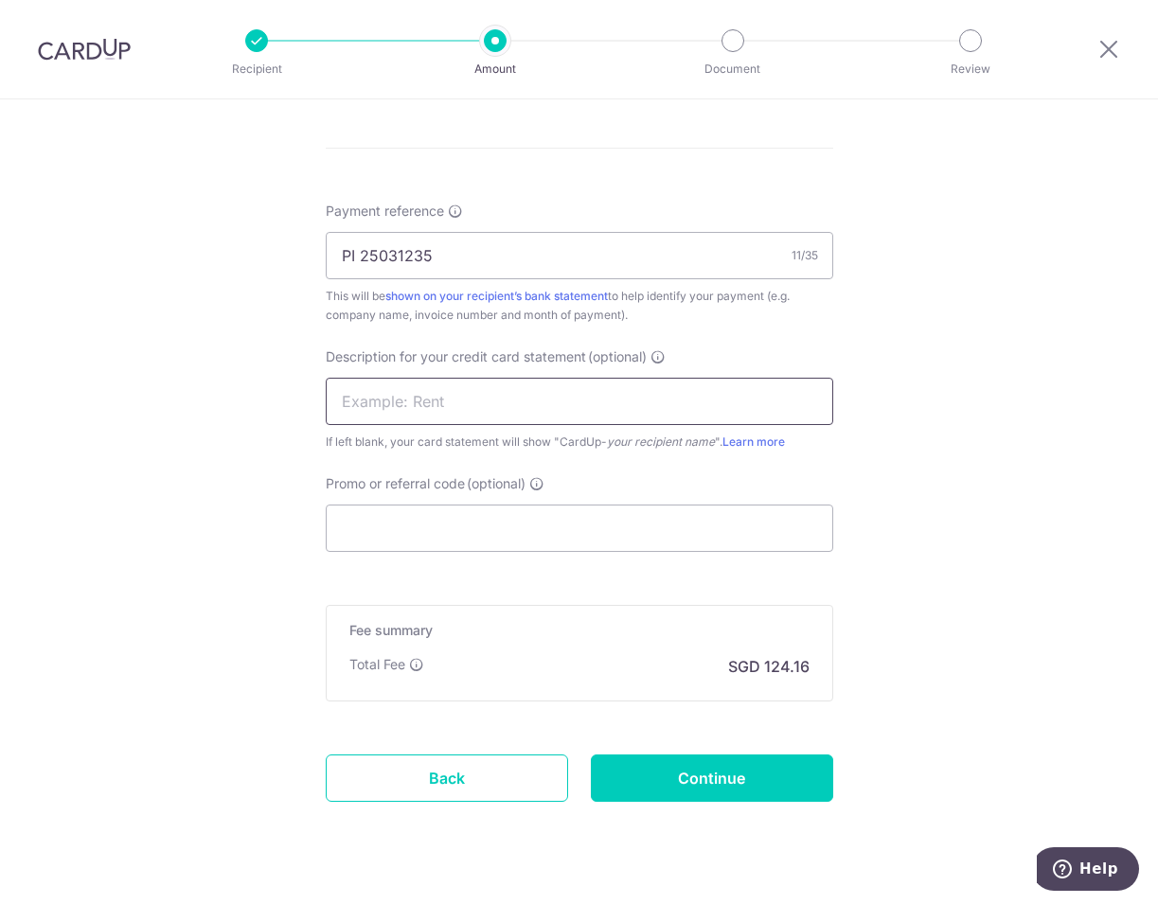
scroll to position [1105, 0]
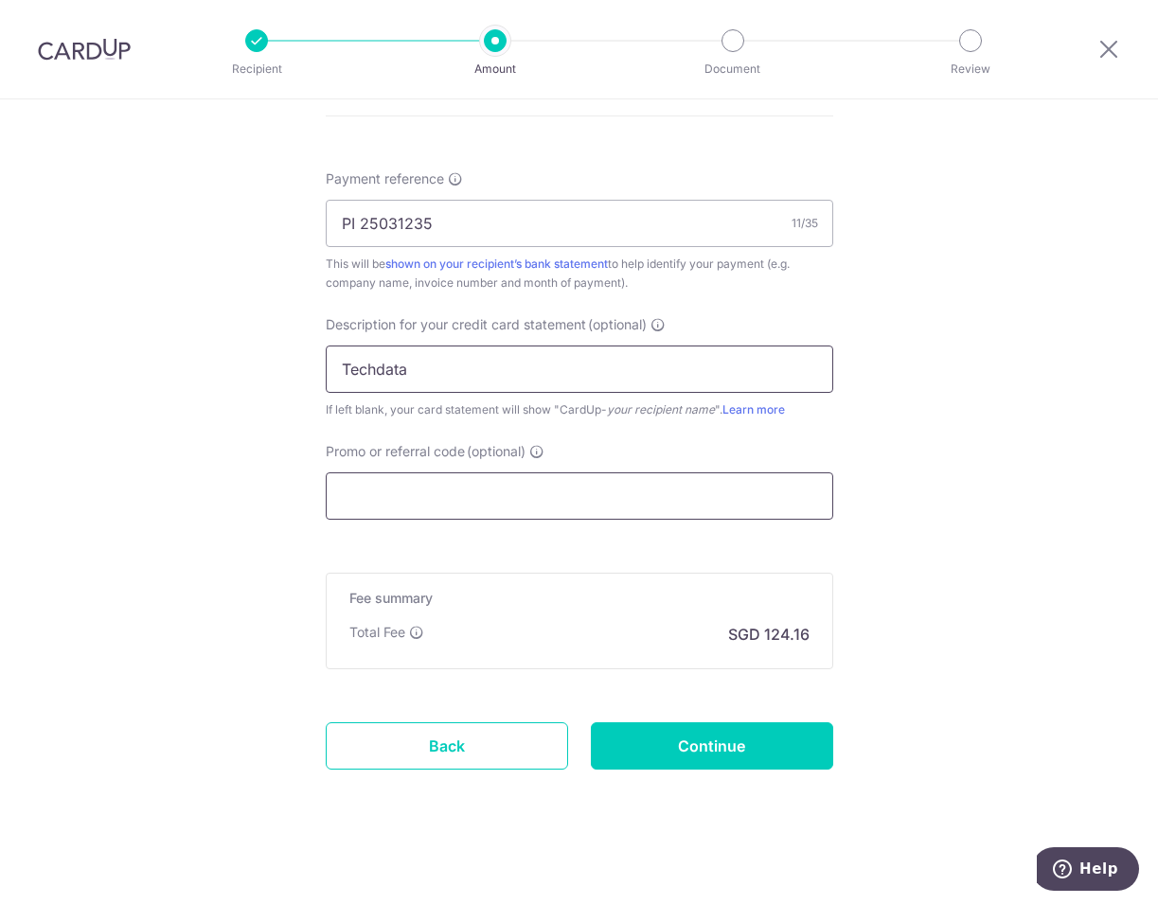
type input "Techdata"
click at [510, 500] on input "Promo or referral code (optional)" at bounding box center [580, 496] width 508 height 47
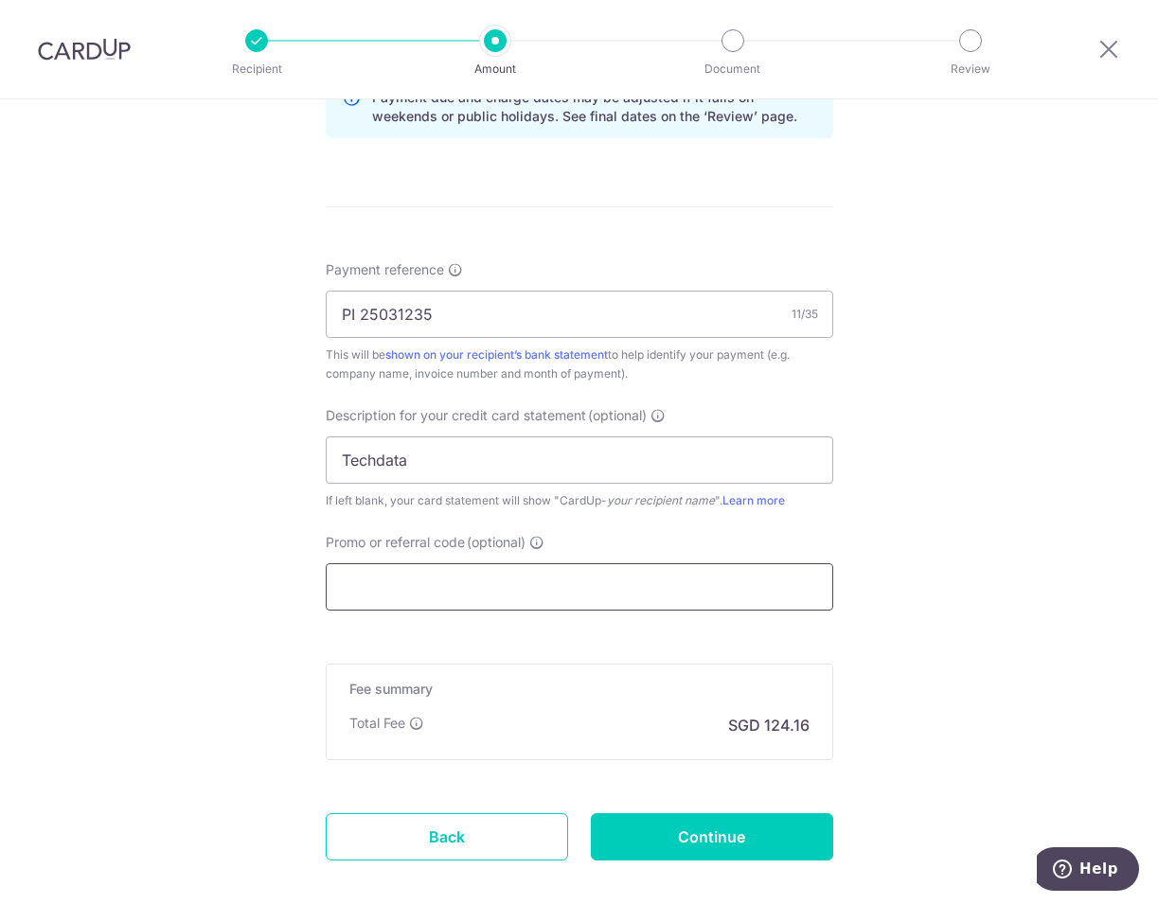
scroll to position [1113, 0]
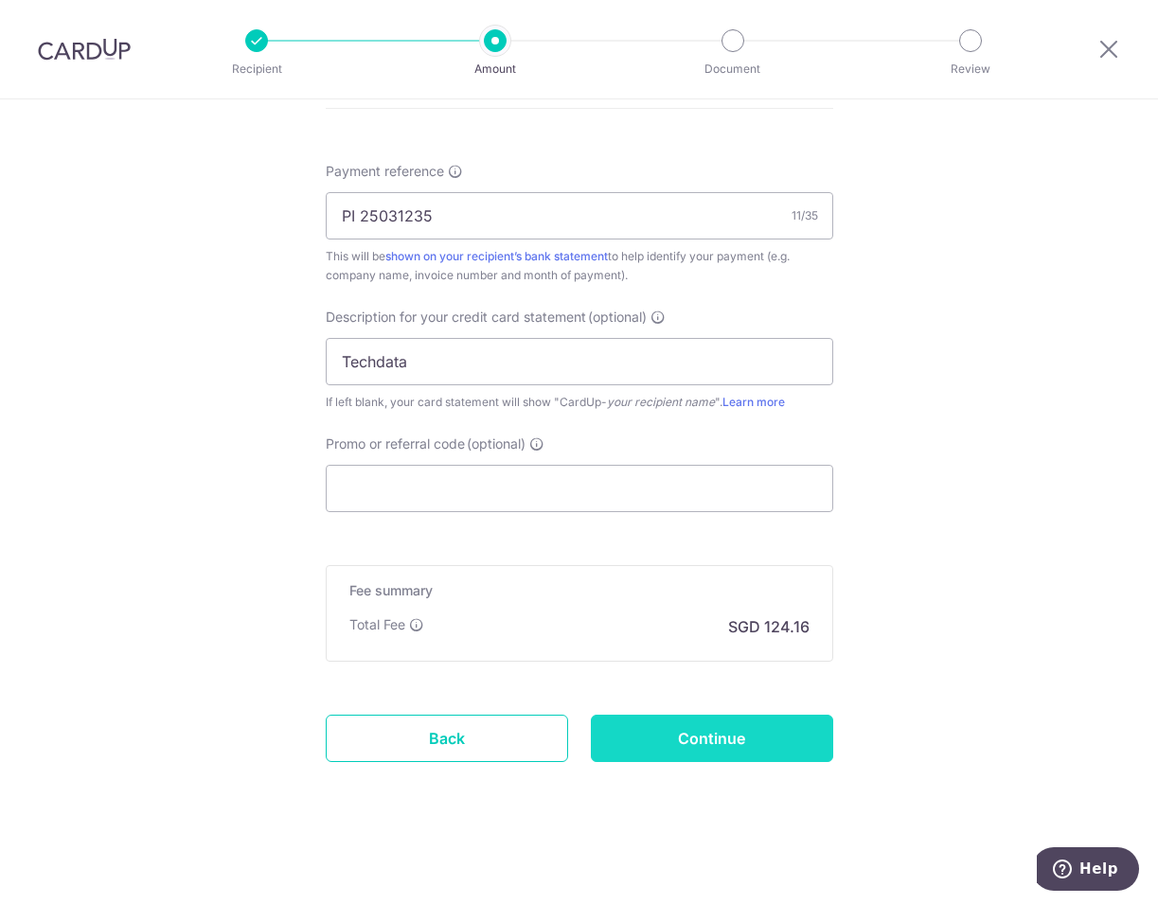
click at [707, 735] on input "Continue" at bounding box center [712, 738] width 242 height 47
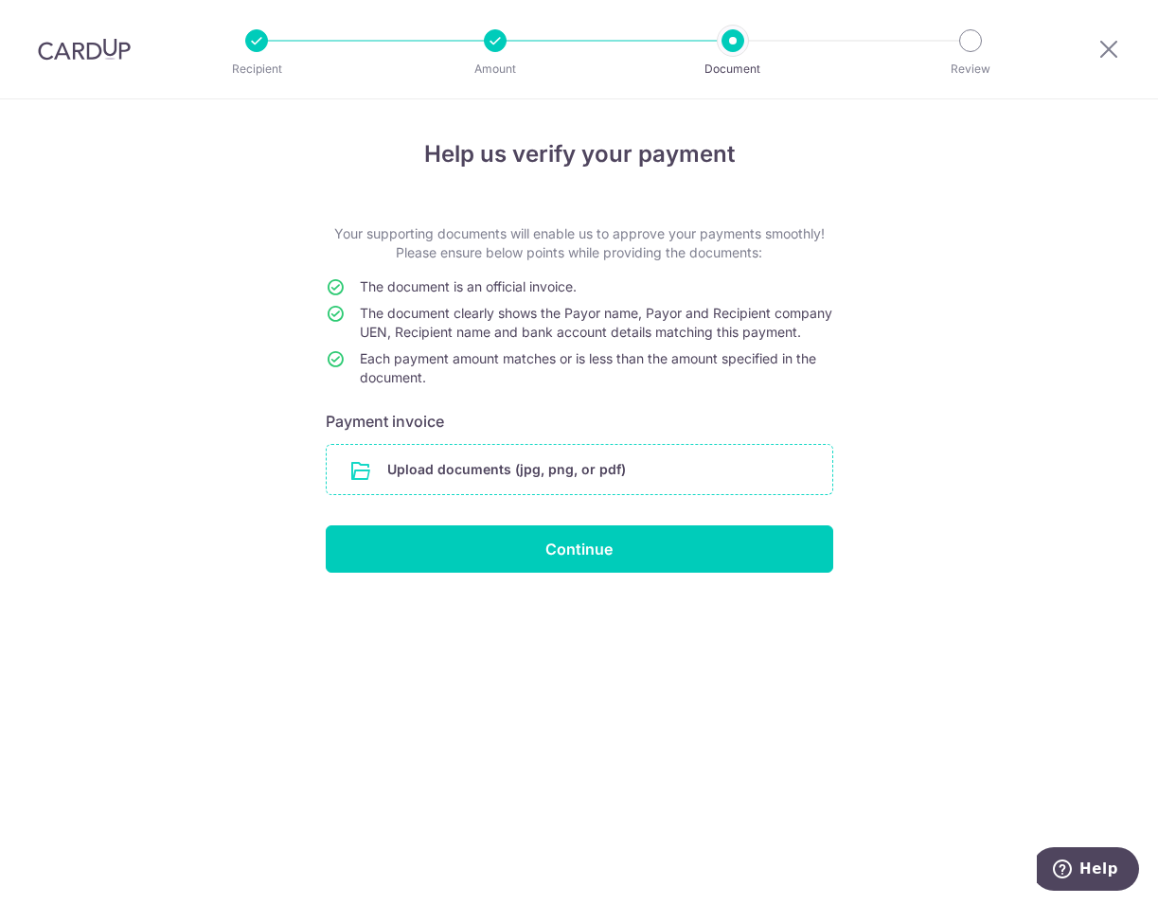
click at [469, 488] on input "file" at bounding box center [580, 469] width 506 height 49
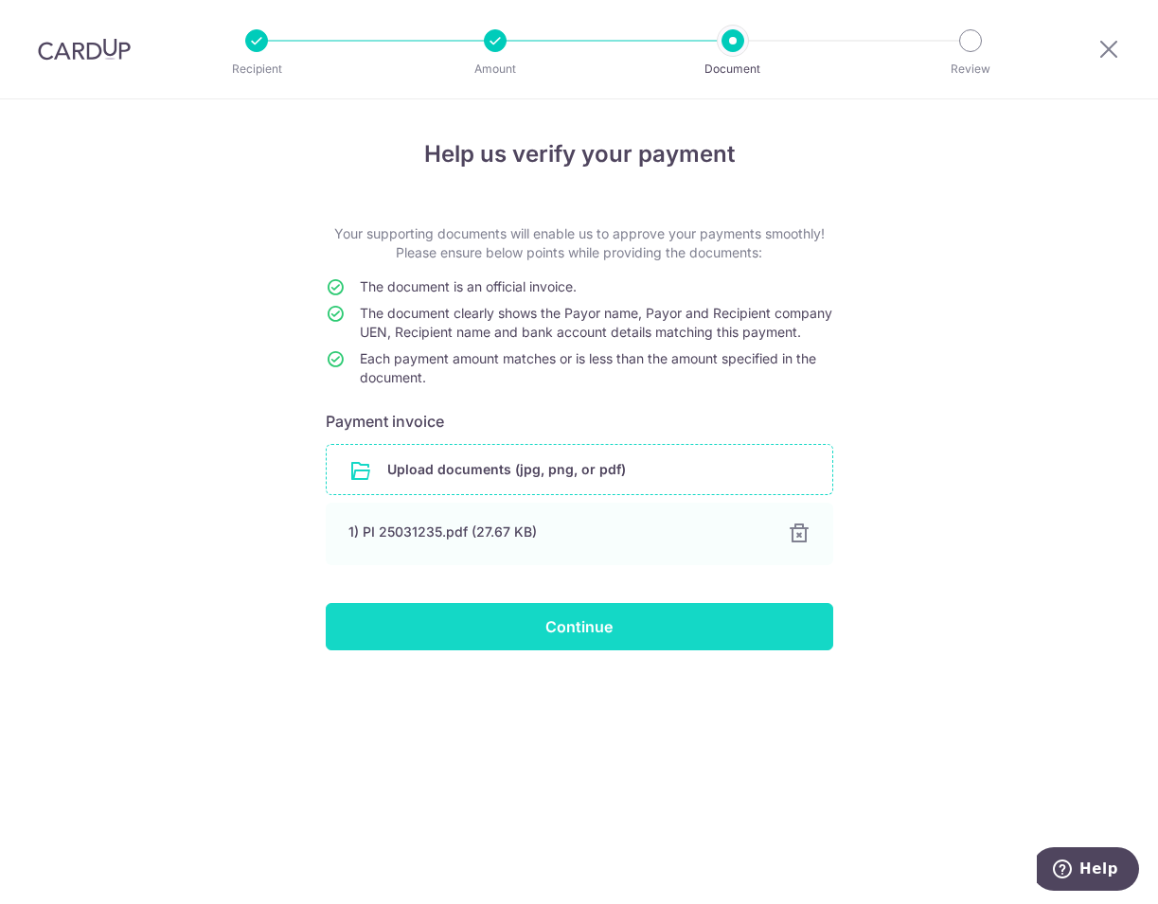
click at [586, 640] on input "Continue" at bounding box center [580, 626] width 508 height 47
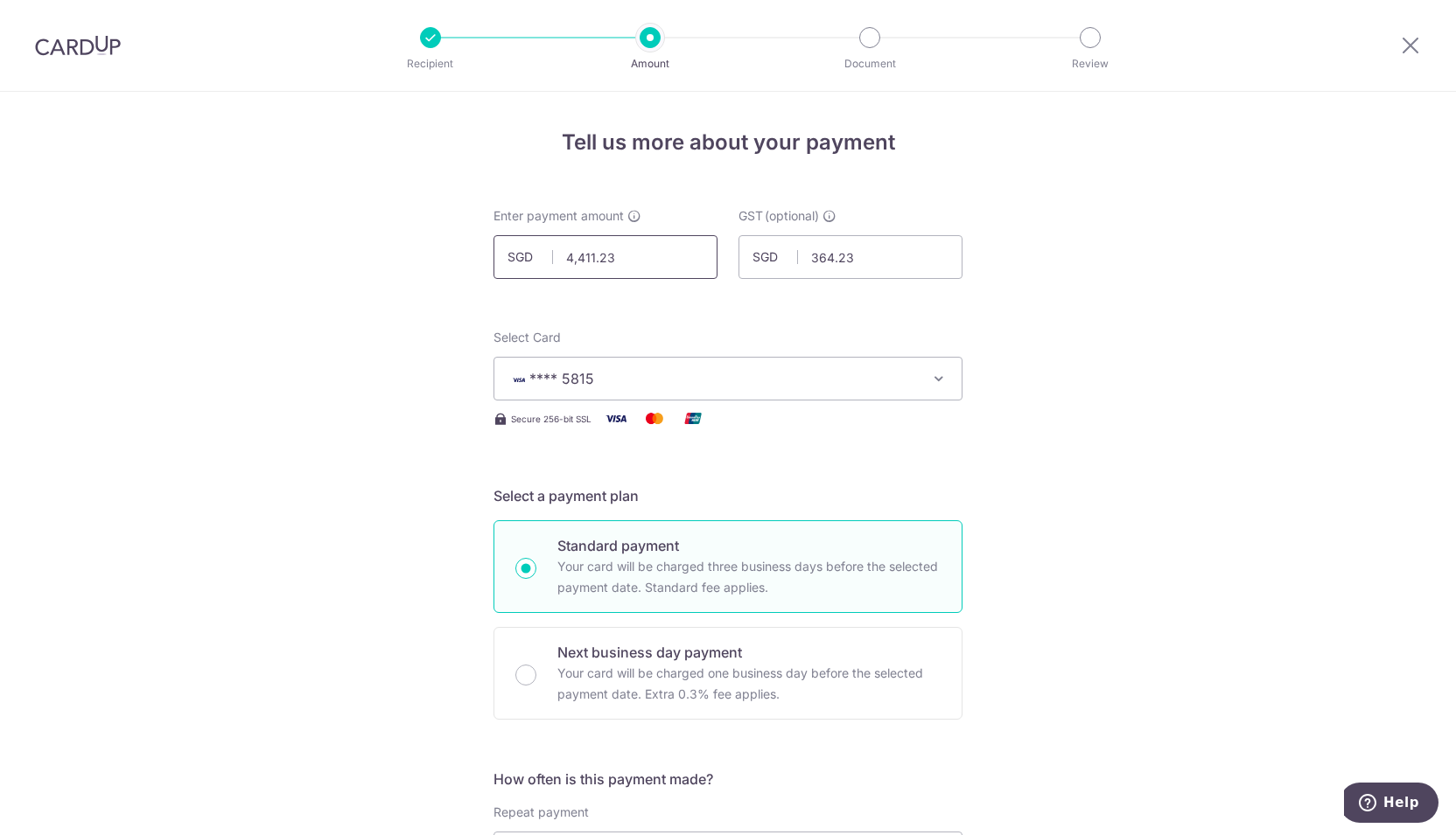
drag, startPoint x: 629, startPoint y: 258, endPoint x: 510, endPoint y: 256, distance: 119.0
click at [510, 256] on div "SGD 4,411.23 4411.23" at bounding box center [605, 257] width 224 height 43
type input "4,047.00"
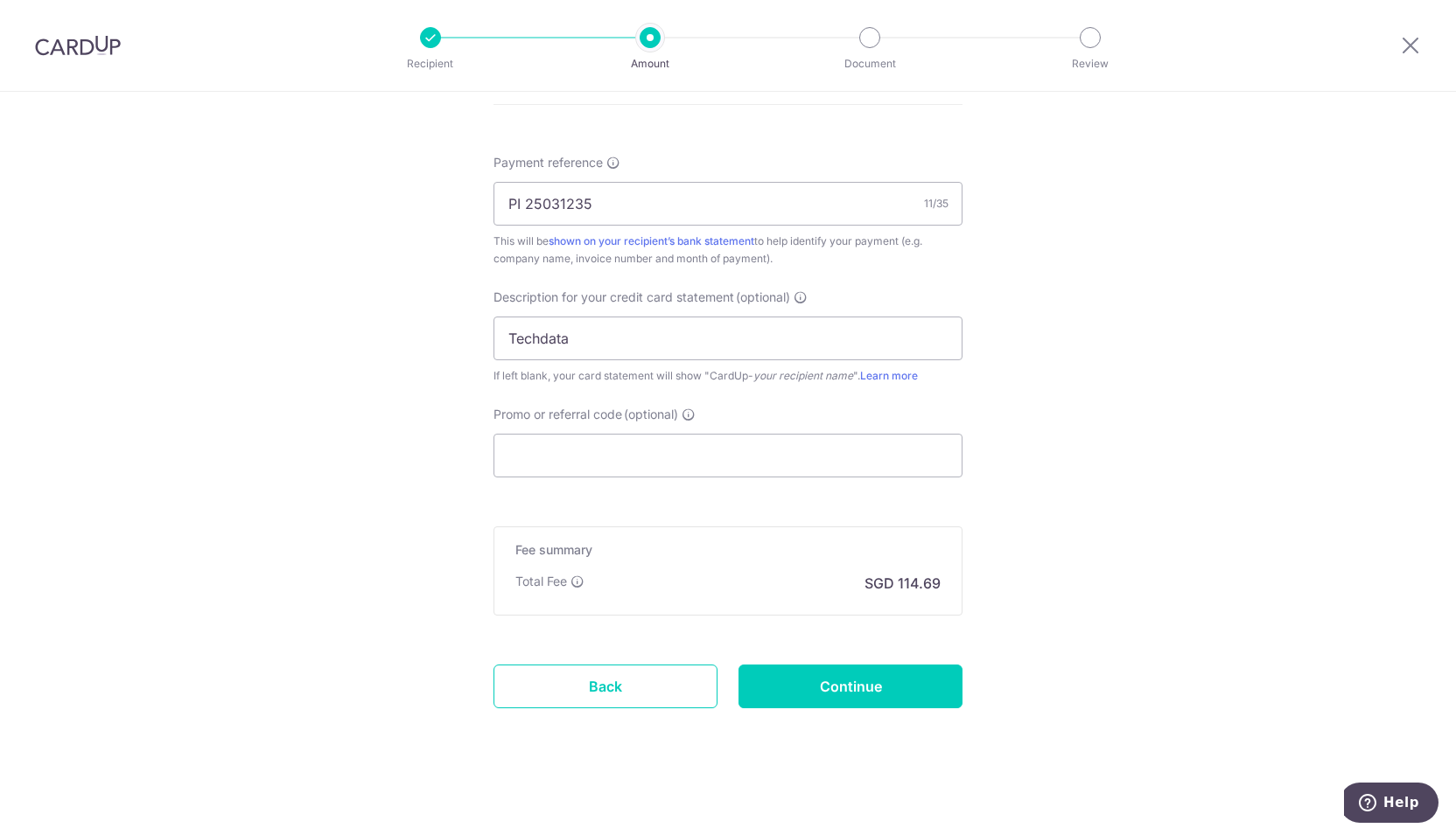
scroll to position [1028, 0]
click at [882, 696] on input "Continue" at bounding box center [850, 682] width 224 height 43
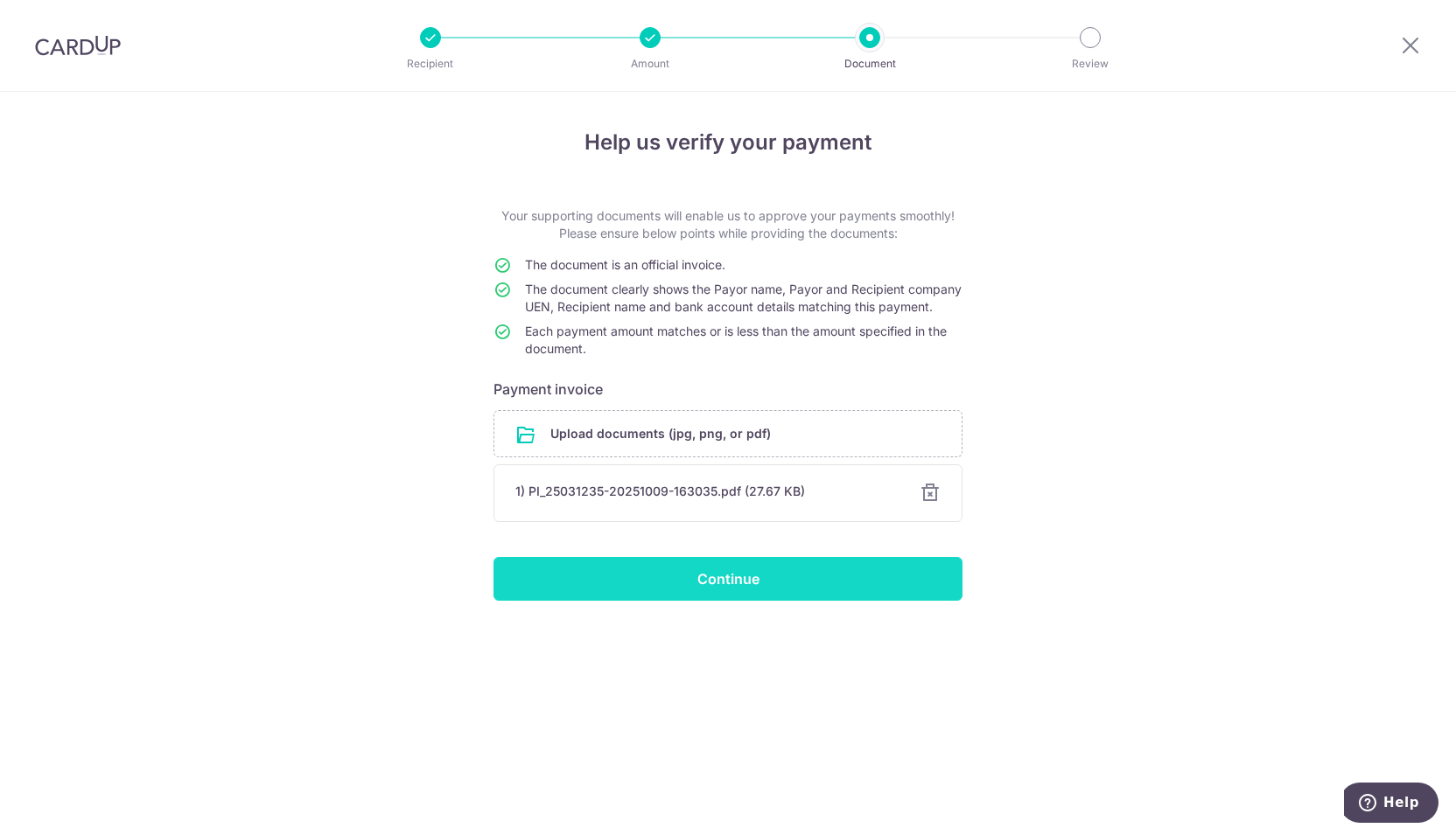
click at [743, 601] on input "Continue" at bounding box center [728, 578] width 469 height 43
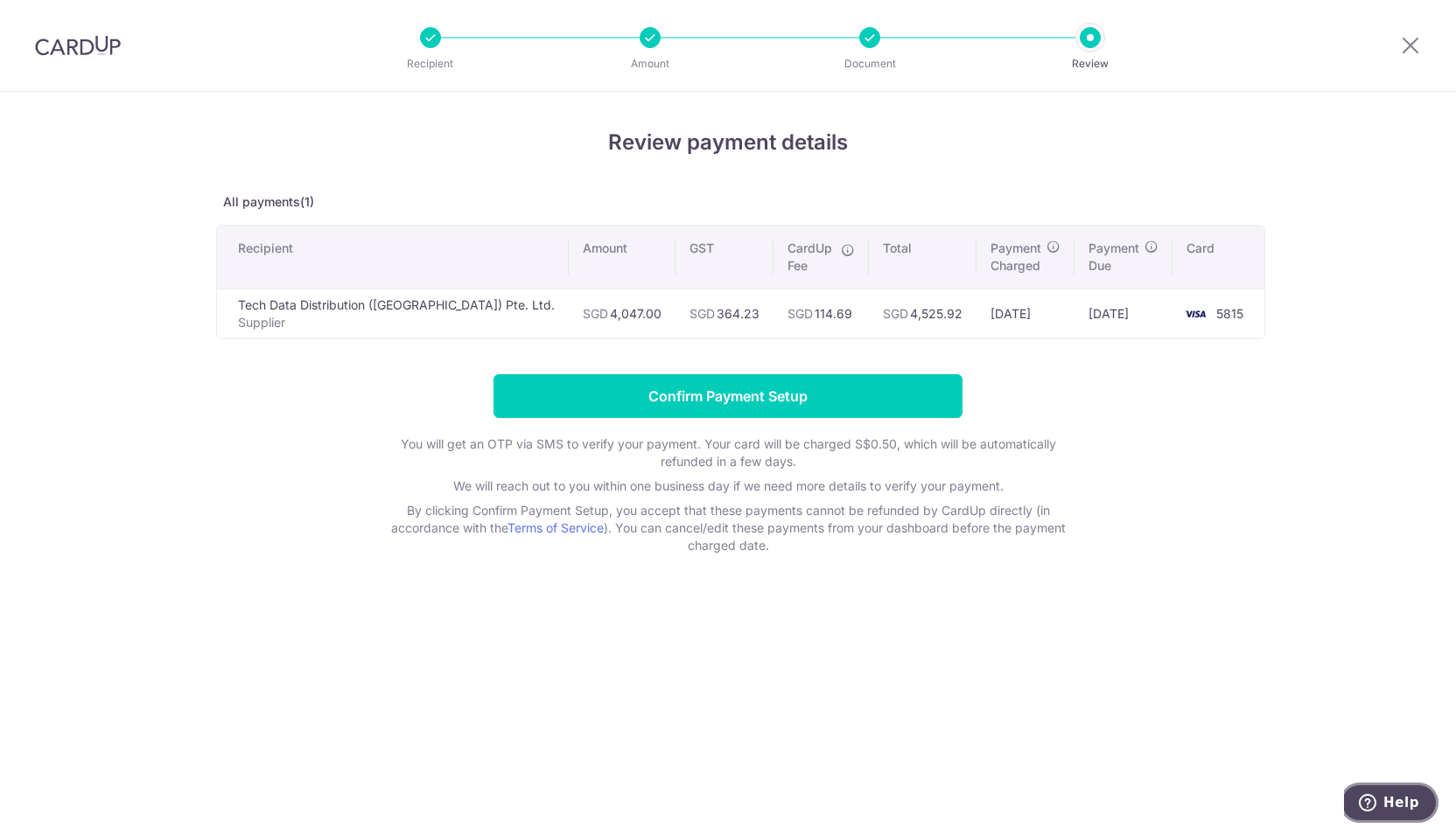
click at [1398, 800] on span "Help" at bounding box center [1401, 803] width 36 height 16
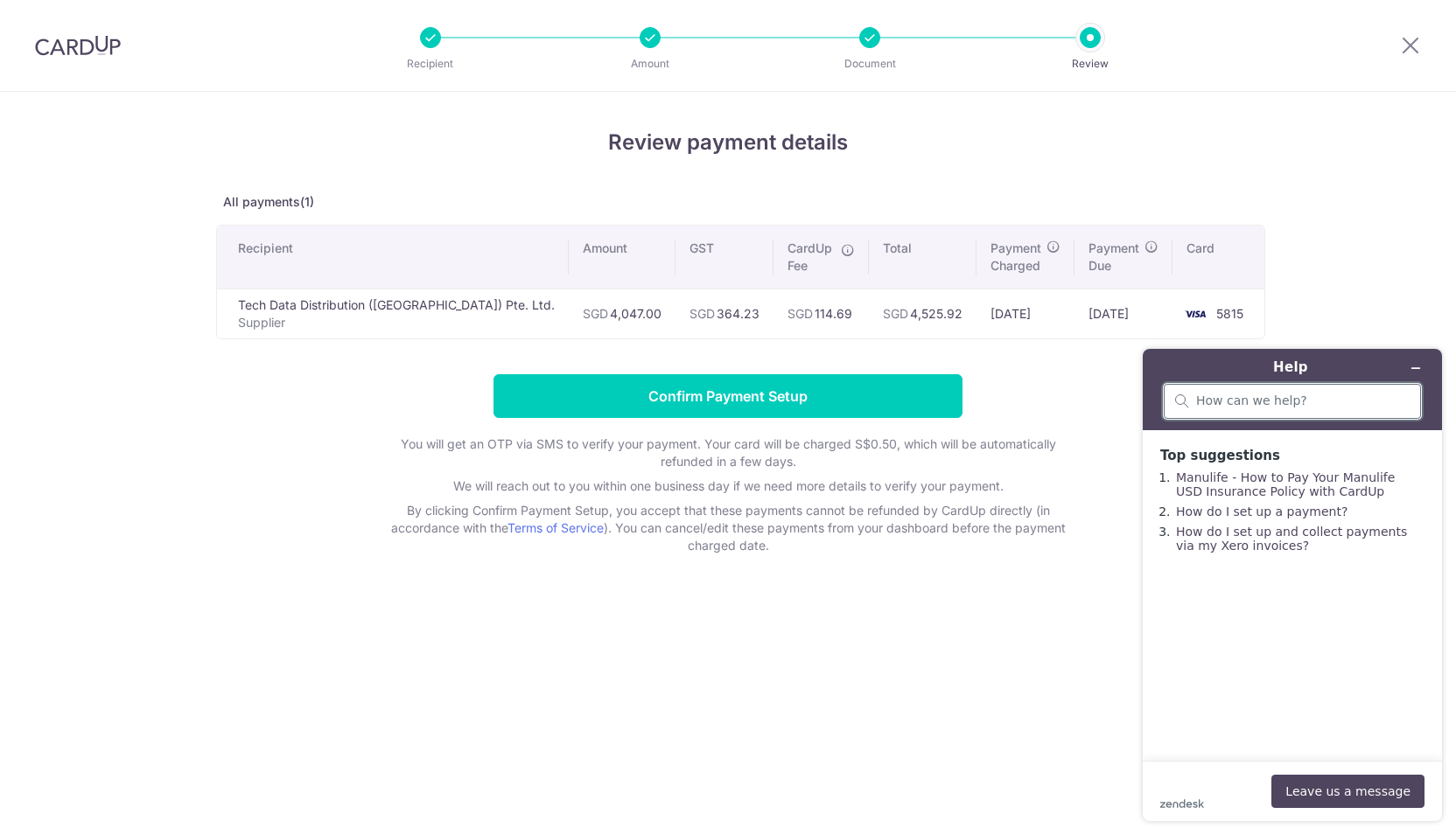
click at [1305, 399] on input "search" at bounding box center [1303, 401] width 213 height 16
click at [1414, 369] on icon "Minimise widget" at bounding box center [1415, 368] width 12 height 12
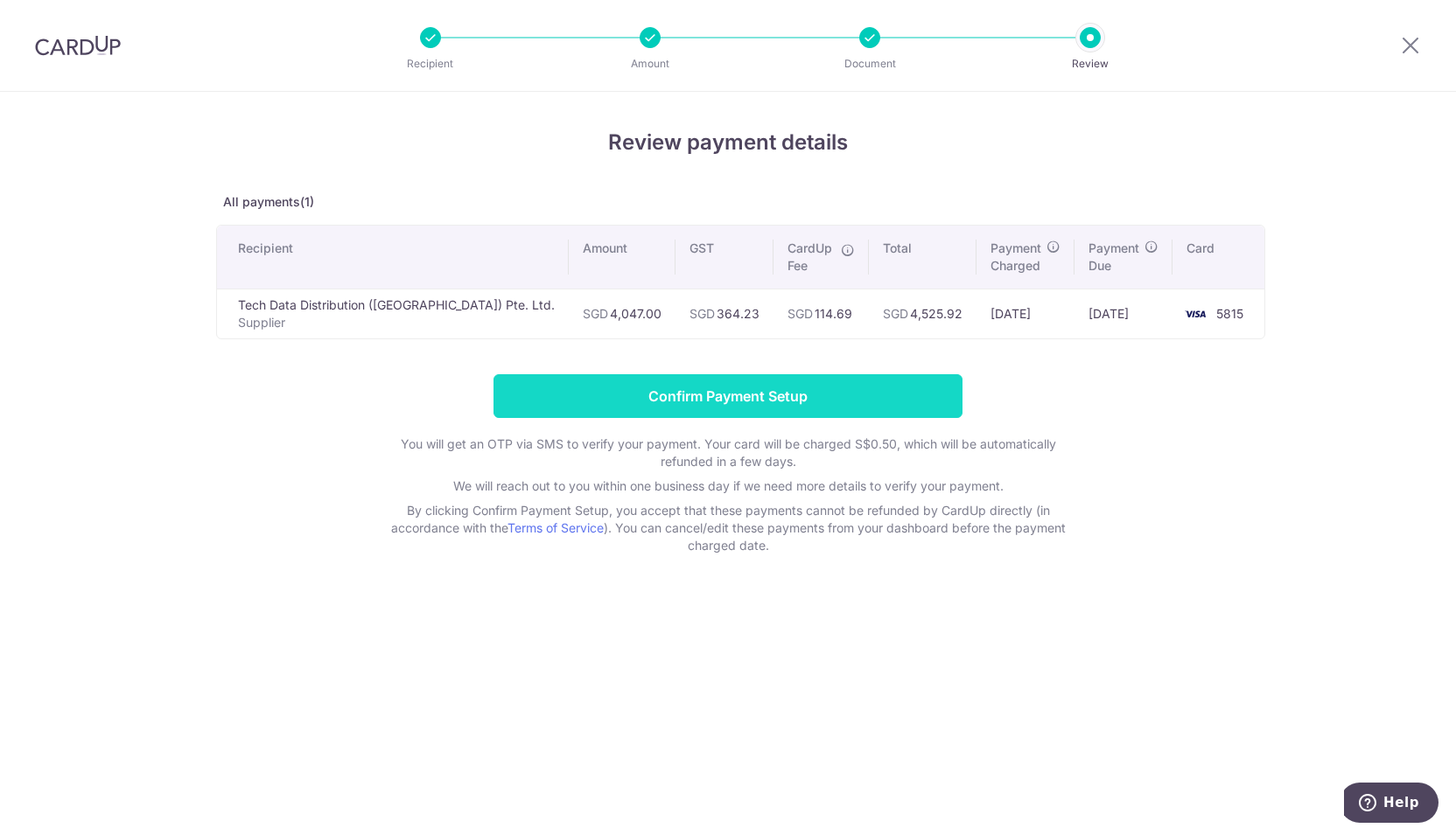
click at [726, 389] on input "Confirm Payment Setup" at bounding box center [728, 395] width 469 height 43
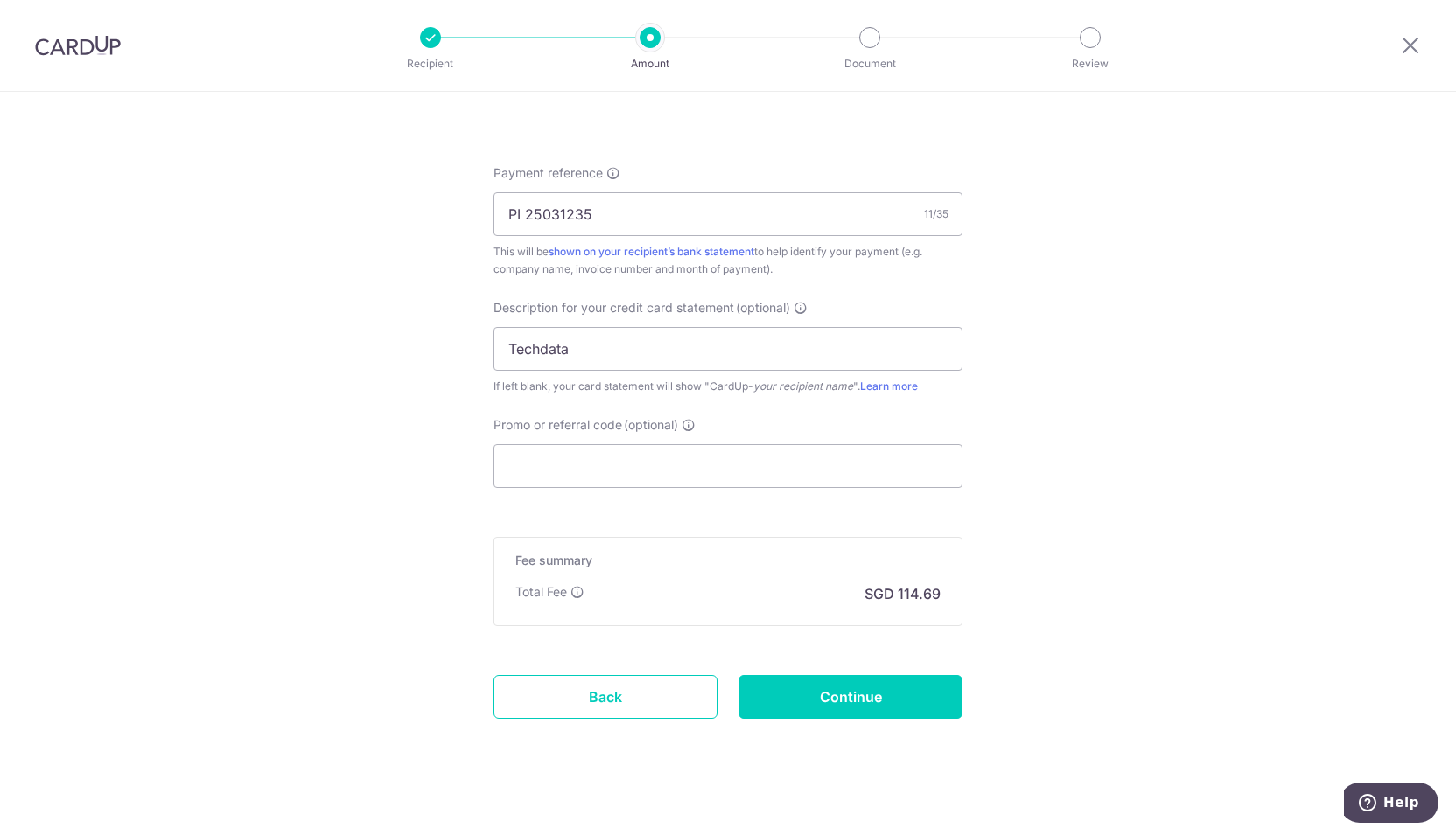
scroll to position [1099, 0]
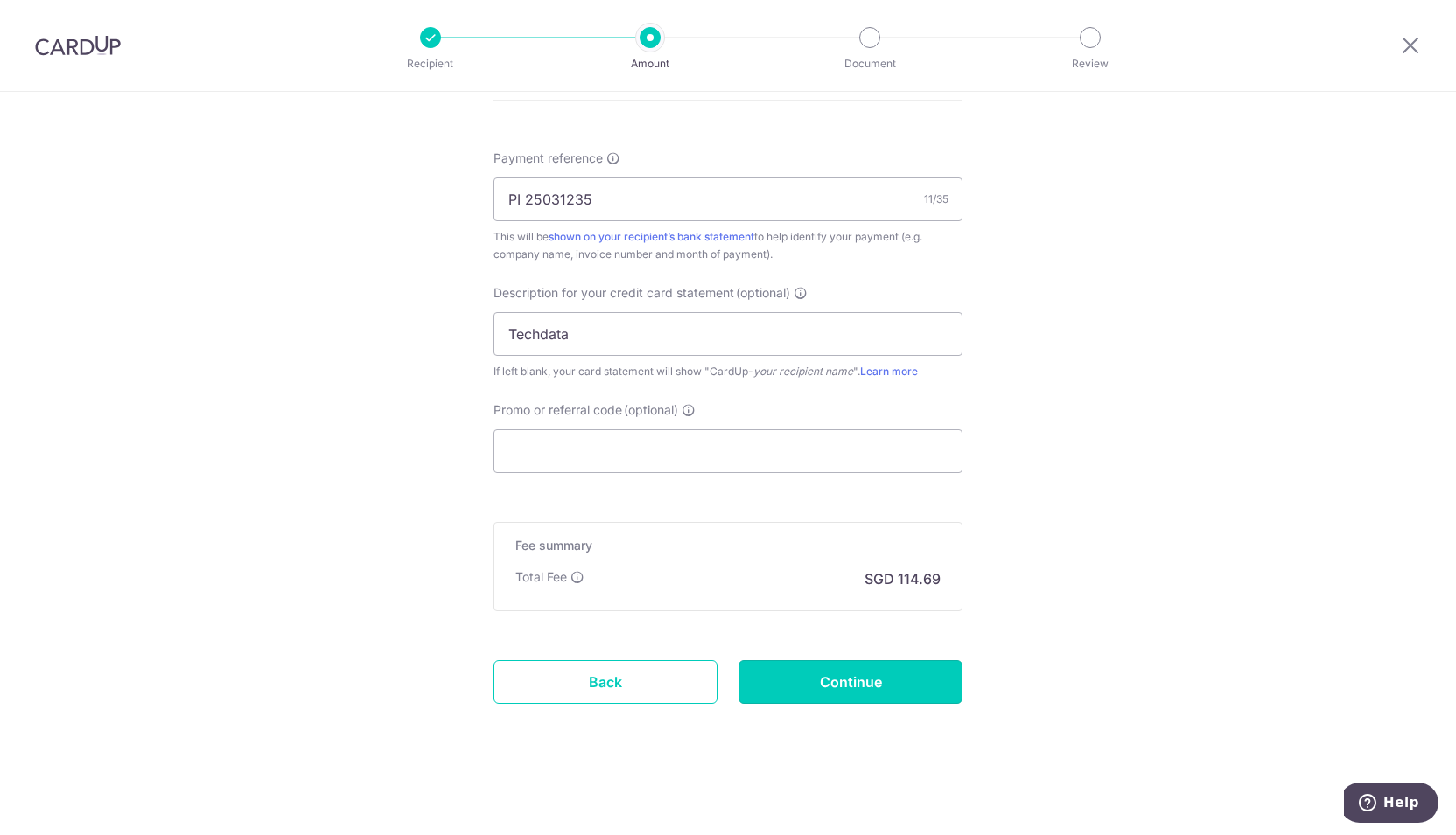
click at [884, 689] on input "Continue" at bounding box center [850, 682] width 224 height 43
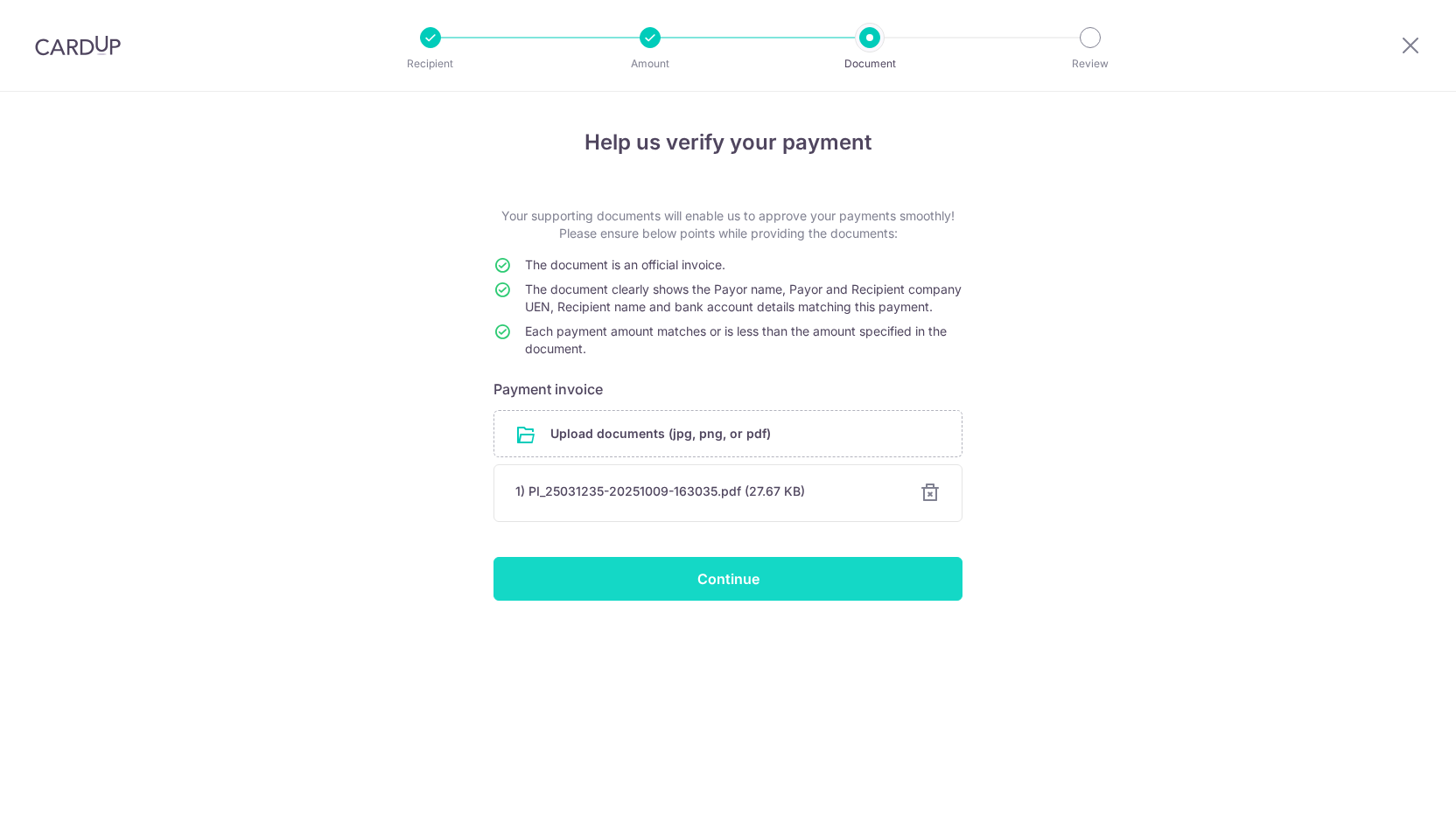
click at [797, 597] on input "Continue" at bounding box center [728, 578] width 469 height 43
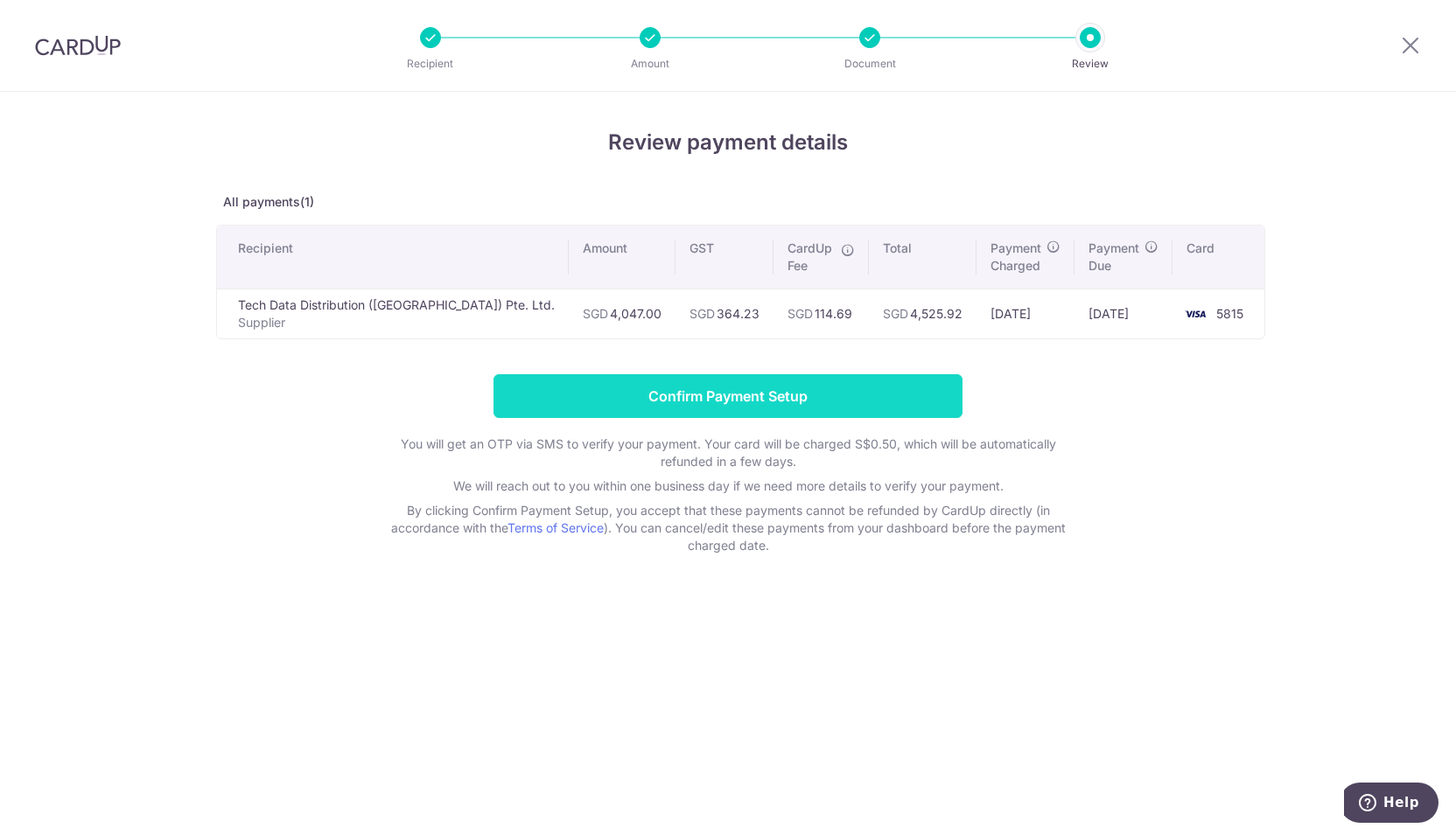
click at [731, 405] on input "Confirm Payment Setup" at bounding box center [728, 395] width 469 height 43
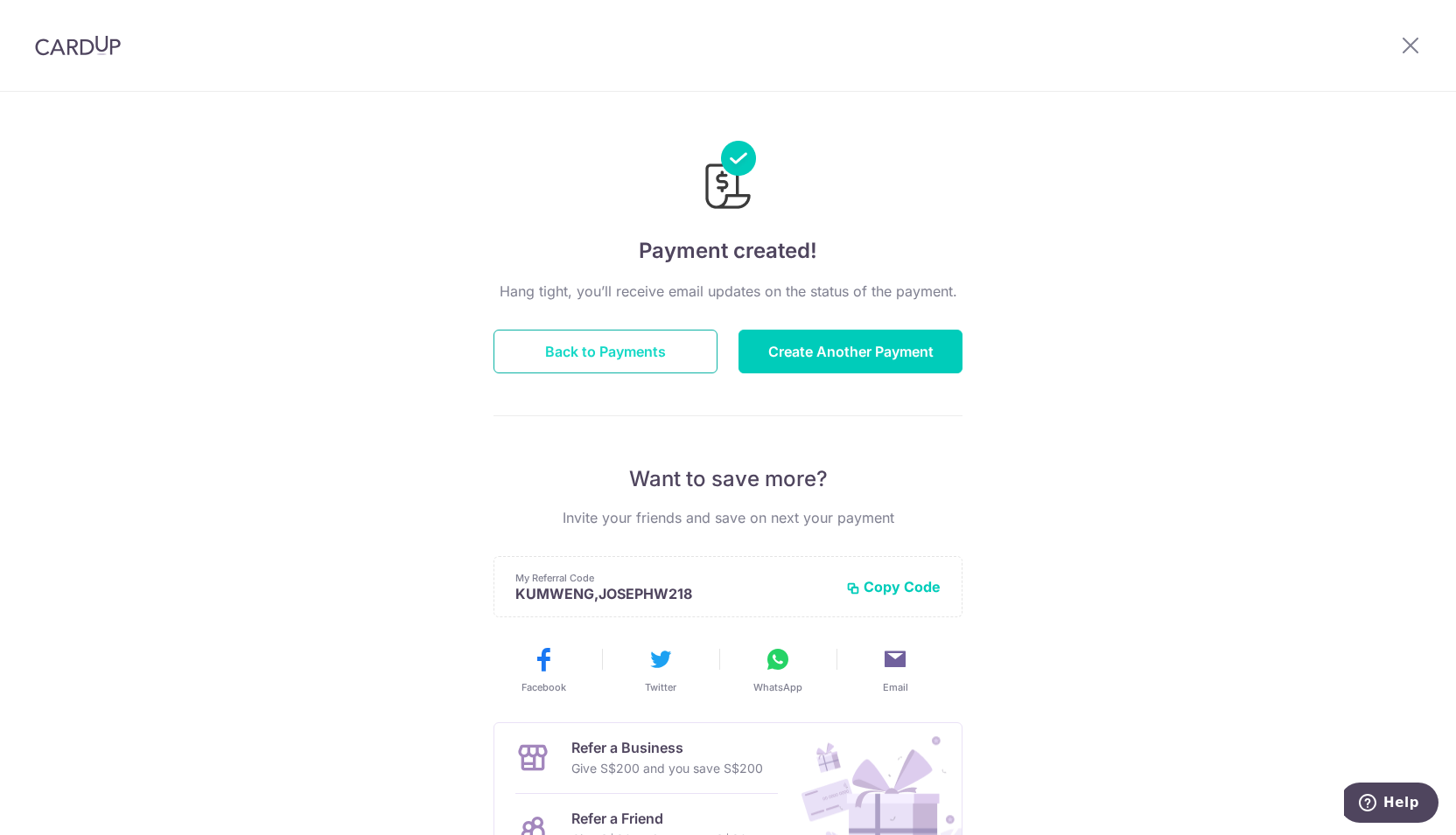
click at [582, 351] on button "Back to Payments" at bounding box center [605, 351] width 224 height 43
